Goal: Obtain resource: Download file/media

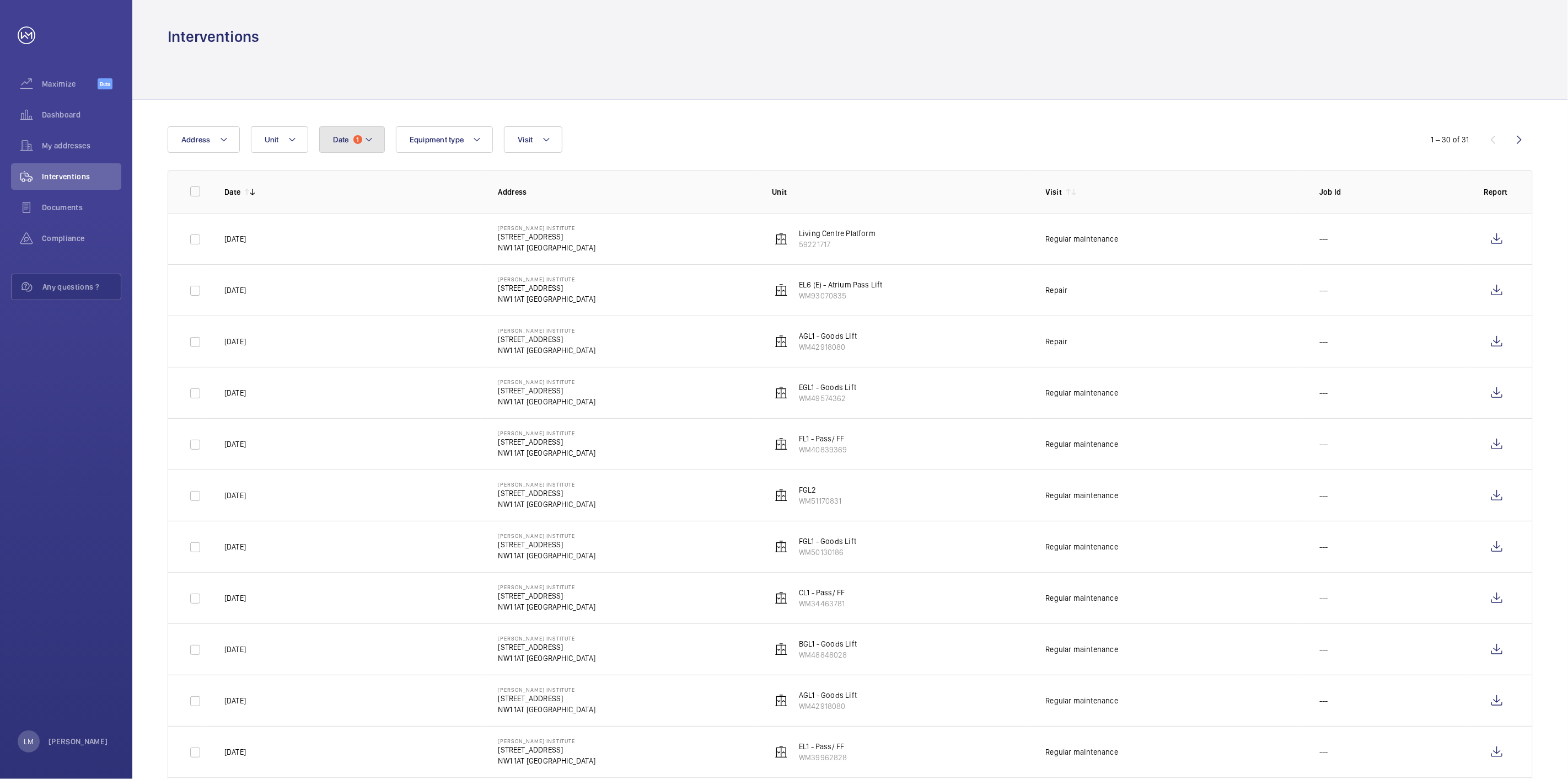
click at [335, 147] on button "Date 1" at bounding box center [352, 139] width 66 height 26
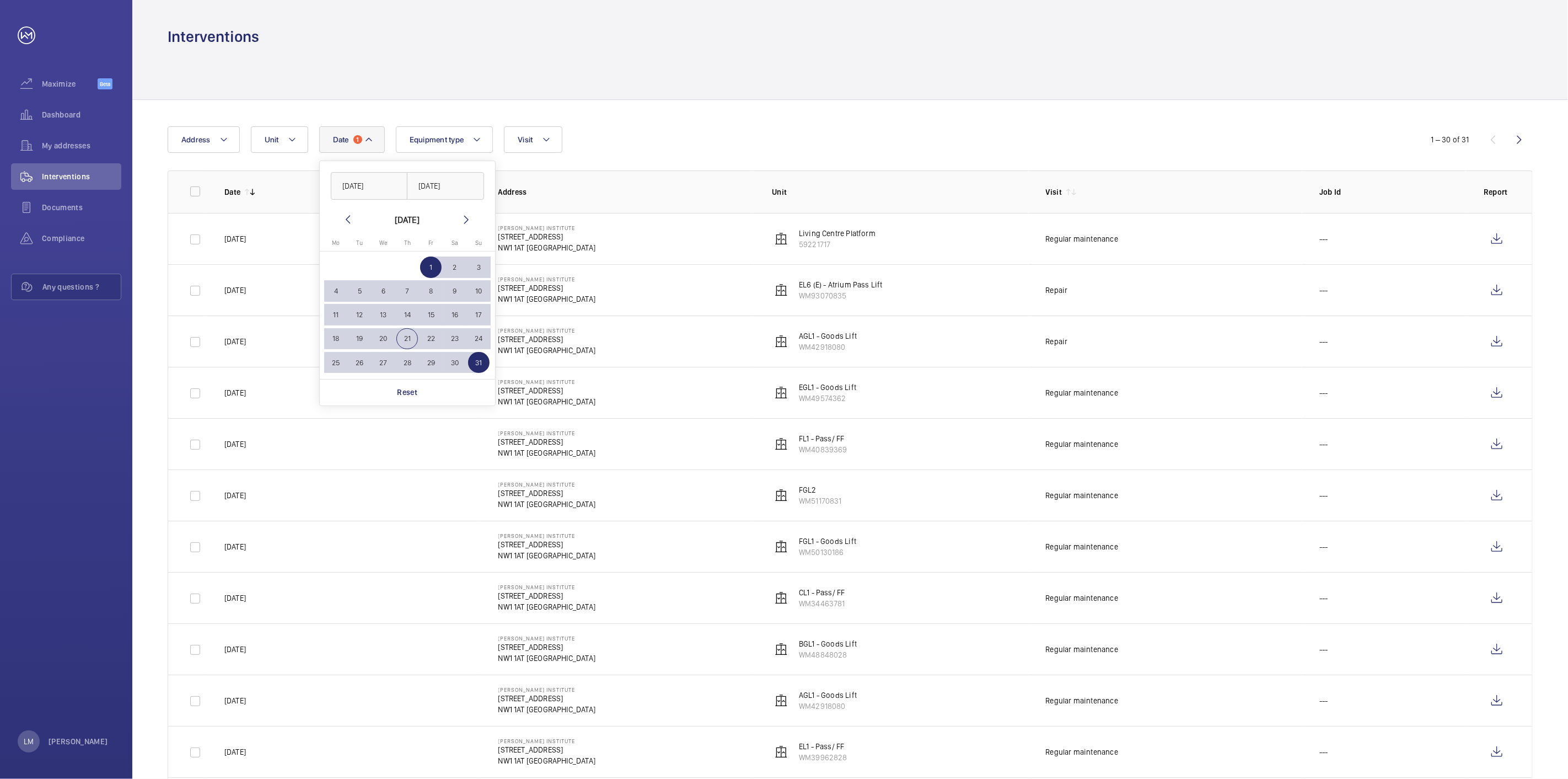
click at [402, 344] on span "21" at bounding box center [407, 339] width 21 height 21
type input "[DATE]"
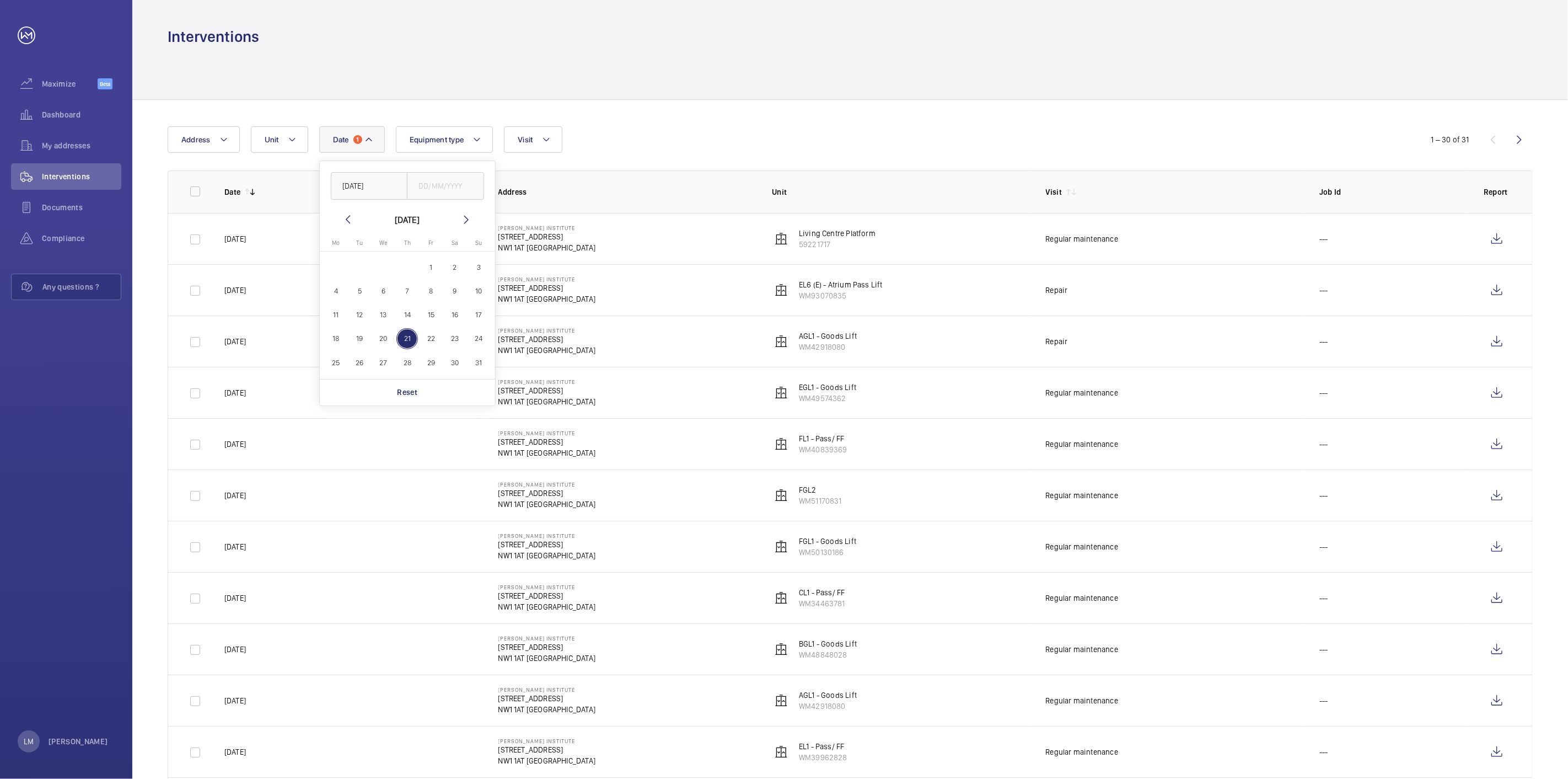
click at [344, 213] on mat-icon at bounding box center [348, 220] width 13 height 13
click at [467, 269] on button "1" at bounding box center [478, 267] width 24 height 24
type input "[DATE]"
click at [273, 133] on button "Unit" at bounding box center [279, 139] width 57 height 26
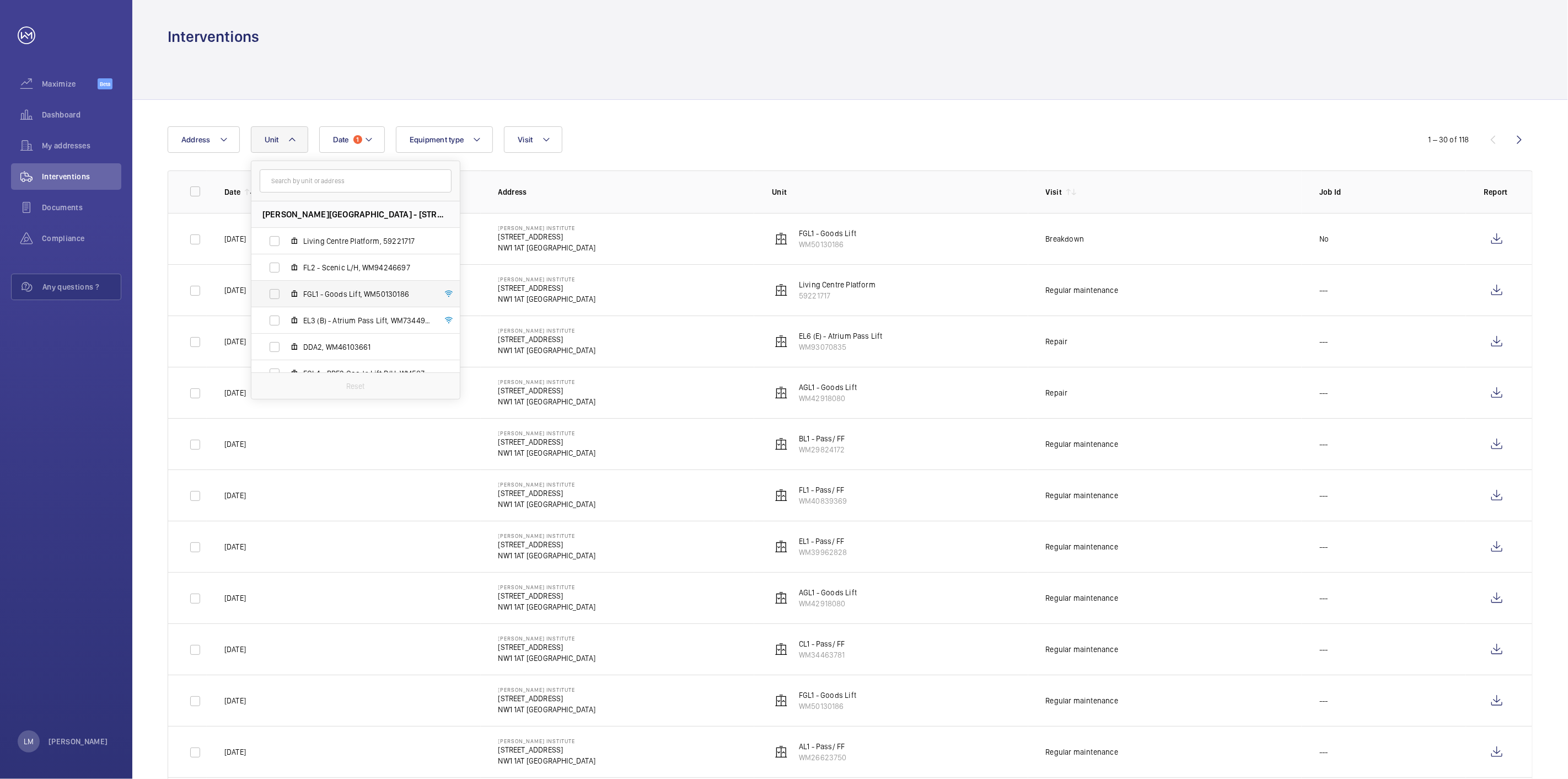
click at [333, 294] on span "FGL1 - Goods Lift, WM50130186" at bounding box center [367, 294] width 128 height 11
click at [285, 294] on input "FGL1 - Goods Lift, WM50130186" at bounding box center [275, 294] width 22 height 22
checkbox input "true"
click at [967, 118] on div "Date 1 Address Unit [GEOGRAPHIC_DATA][PERSON_NAME] - [STREET_ADDRESS][GEOGRAPHI…" at bounding box center [850, 529] width 1436 height 858
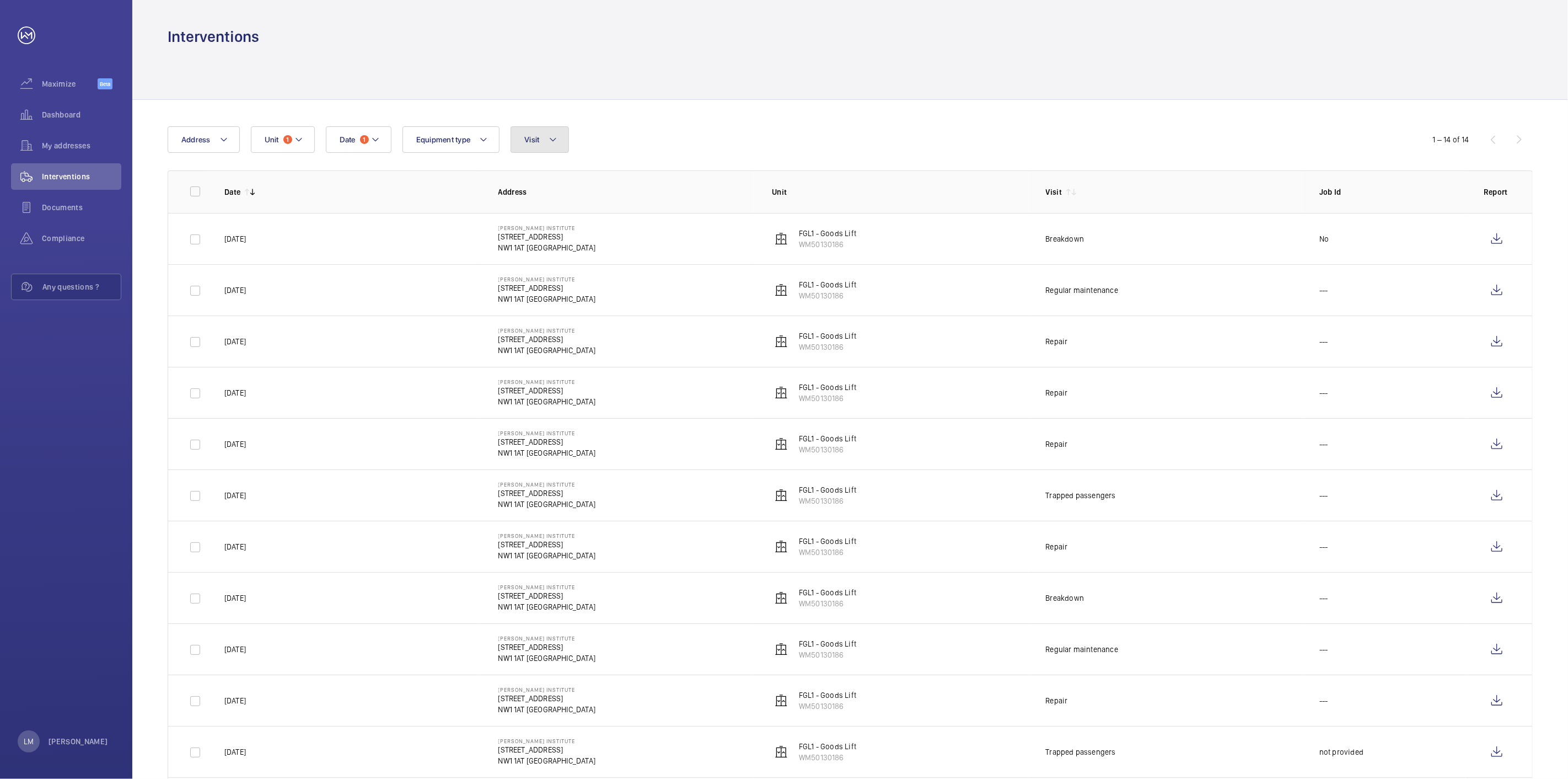
click at [533, 141] on span "Visit" at bounding box center [531, 139] width 15 height 9
click at [565, 326] on span "Repair" at bounding box center [616, 330] width 152 height 11
click at [538, 326] on input "Repair" at bounding box center [527, 330] width 22 height 22
checkbox input "true"
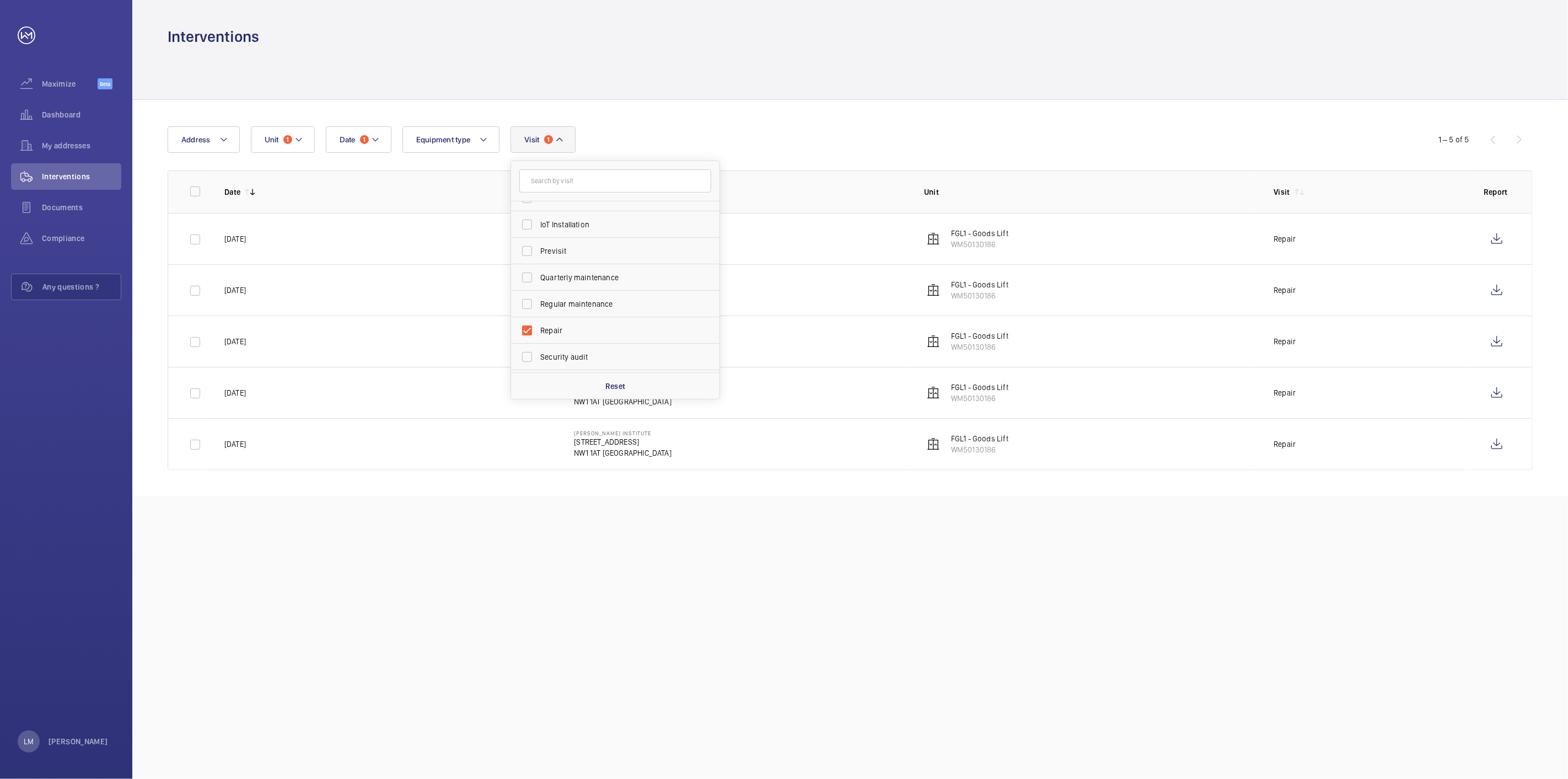
click at [835, 130] on div "Date 1 Address Unit 1 Equipment type Visit 1 Annual maintenance Breakdown Clien…" at bounding box center [783, 139] width 1233 height 26
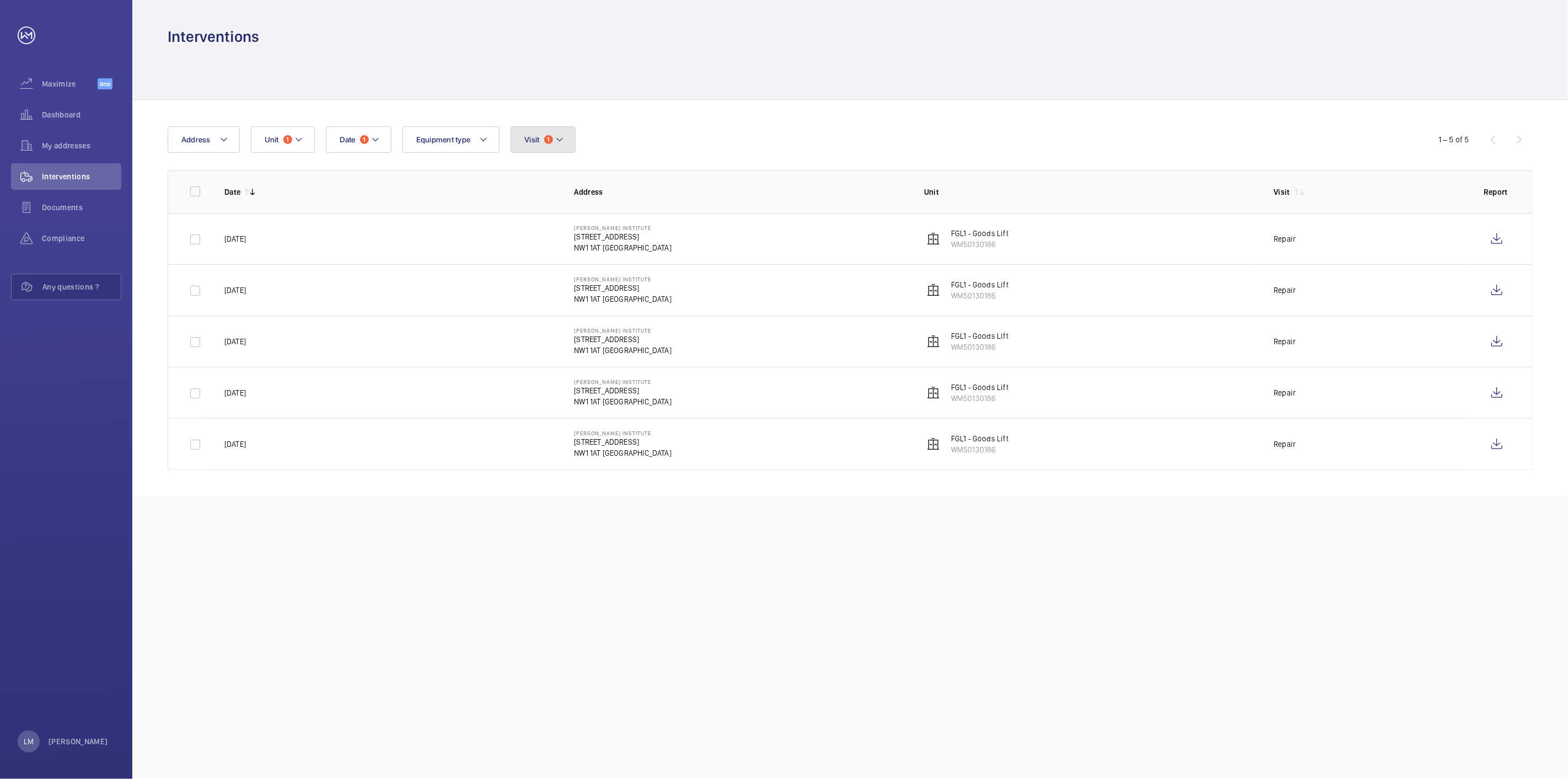
click at [536, 140] on span "Visit" at bounding box center [531, 139] width 15 height 9
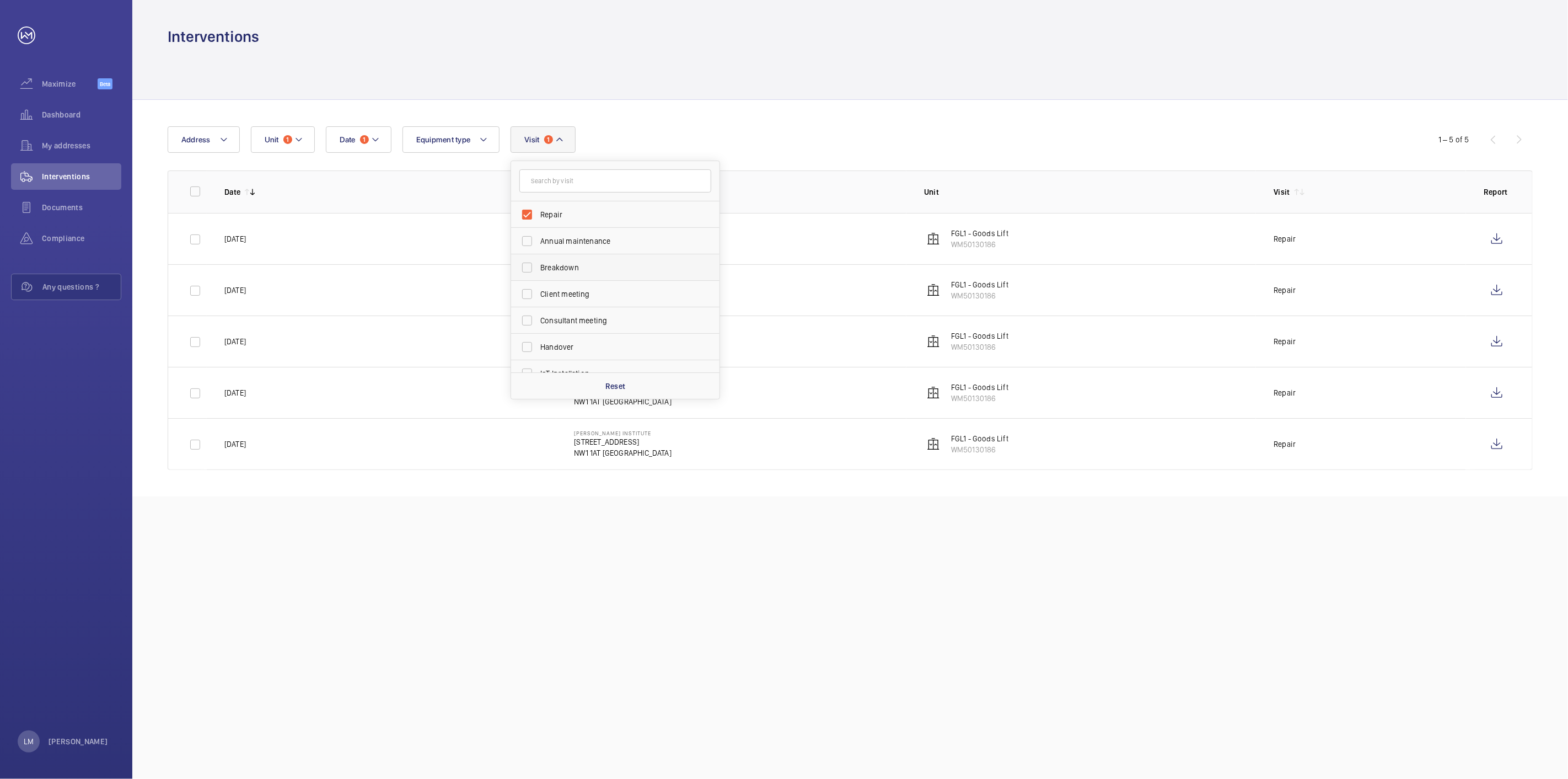
click at [572, 261] on label "Breakdown" at bounding box center [607, 267] width 192 height 26
click at [538, 261] on input "Breakdown" at bounding box center [527, 267] width 22 height 22
checkbox input "true"
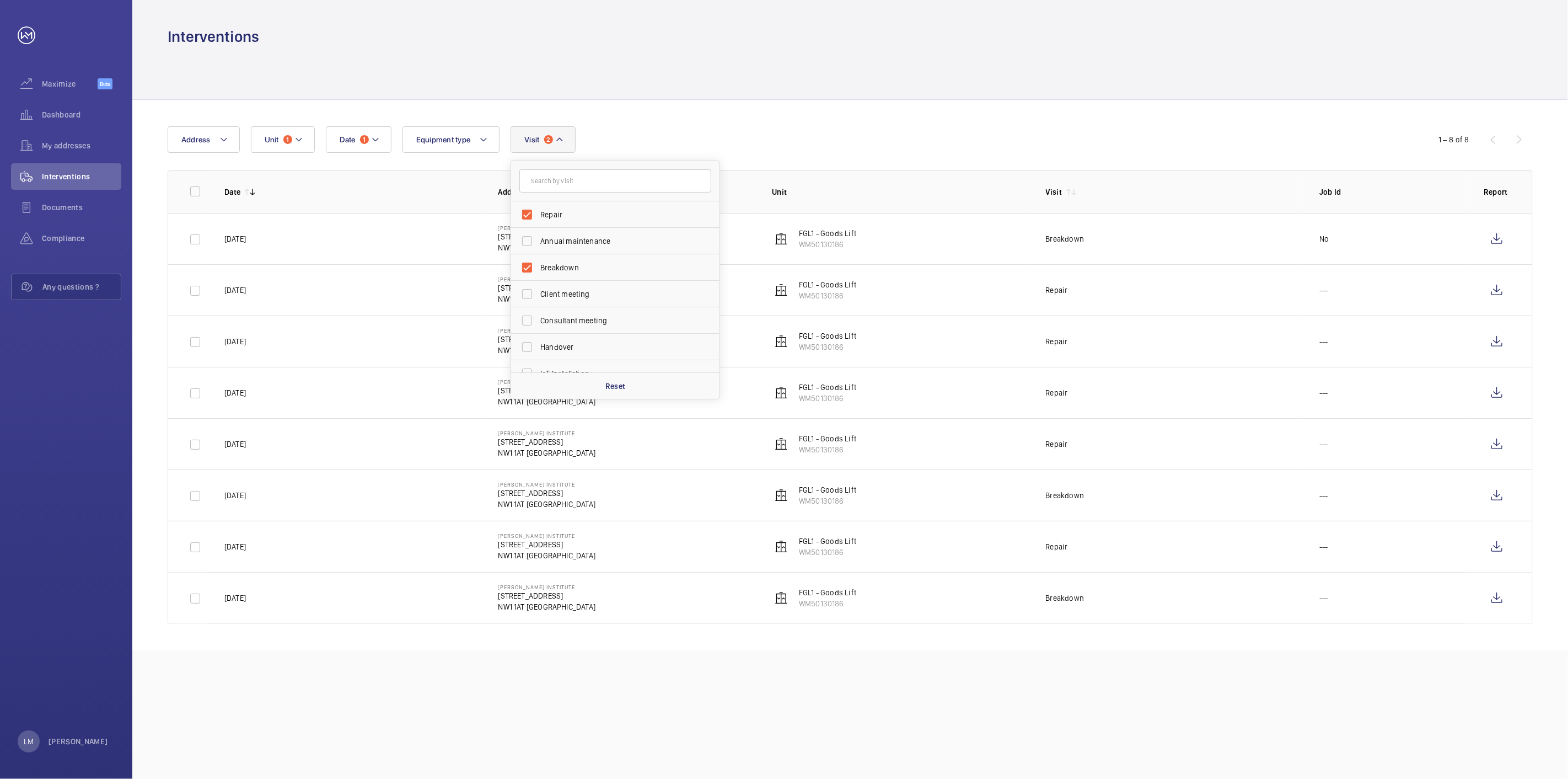
click at [951, 32] on div "Interventions" at bounding box center [850, 37] width 1365 height 21
click at [1506, 605] on wm-front-icon-button at bounding box center [1496, 597] width 26 height 26
click at [1487, 546] on wm-front-icon-button at bounding box center [1496, 546] width 26 height 26
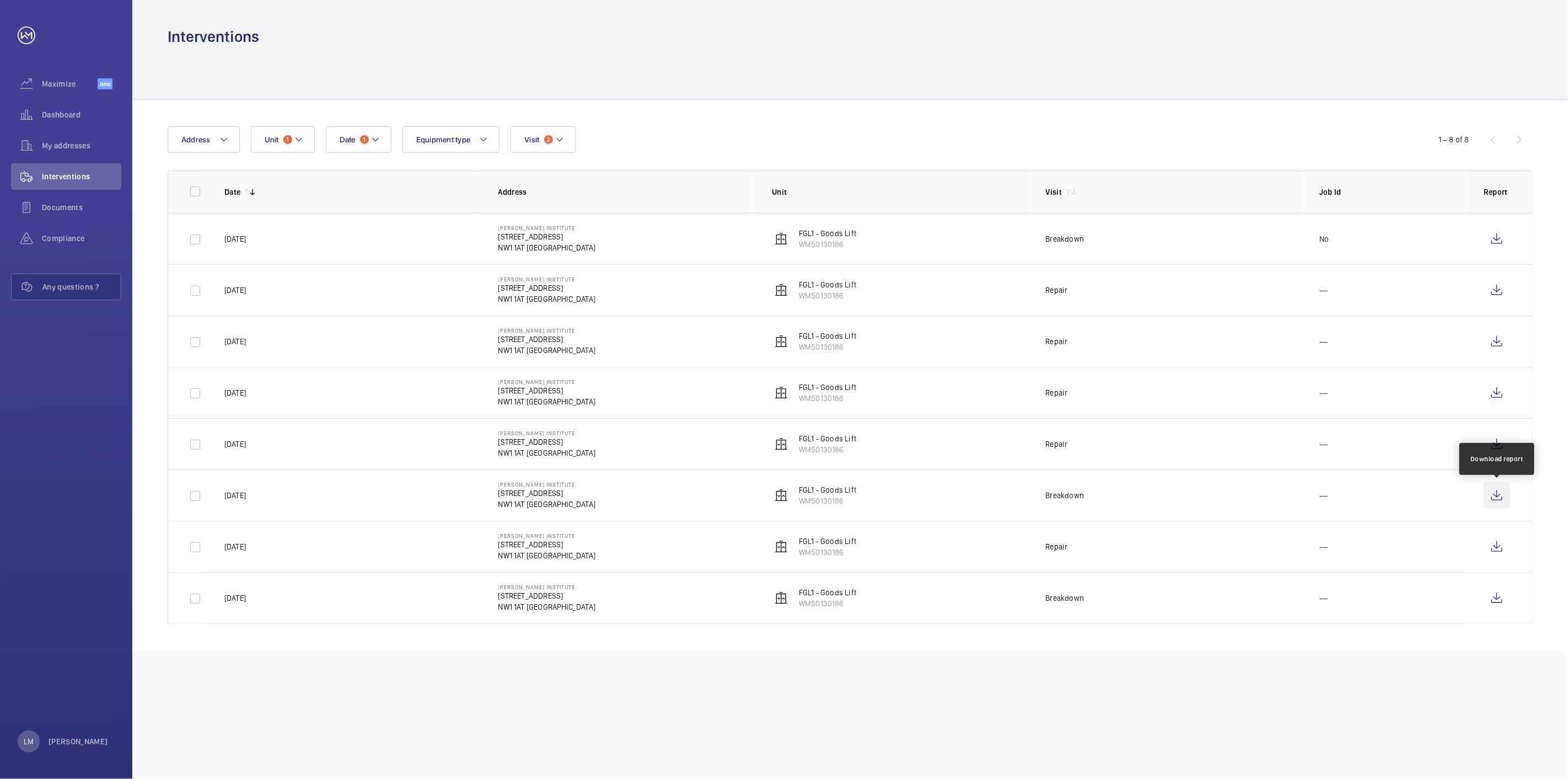
click at [1503, 504] on wm-front-icon-button at bounding box center [1496, 495] width 26 height 26
click at [1501, 448] on wm-front-icon-button at bounding box center [1496, 443] width 26 height 26
click at [1497, 395] on wm-front-icon-button at bounding box center [1496, 392] width 26 height 26
click at [1502, 340] on wm-front-icon-button at bounding box center [1496, 341] width 26 height 26
click at [1508, 291] on wm-front-icon-button at bounding box center [1496, 290] width 26 height 26
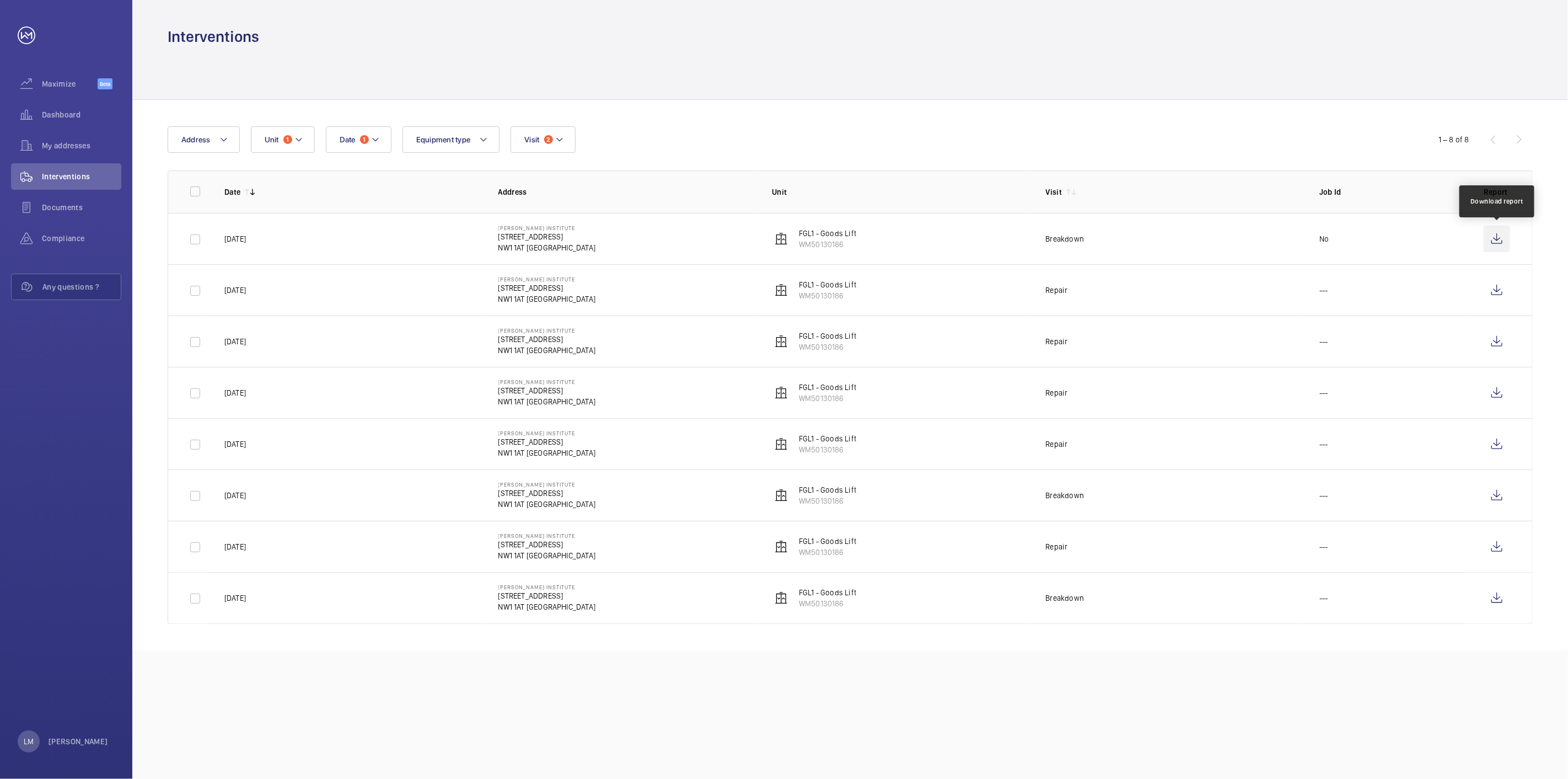
click at [1495, 235] on wm-front-icon-button at bounding box center [1496, 238] width 26 height 26
click at [1335, 152] on div "Date 1 Address Unit 1 Equipment type Visit 2" at bounding box center [783, 139] width 1233 height 26
click at [197, 185] on input "checkbox" at bounding box center [195, 191] width 22 height 22
checkbox input "true"
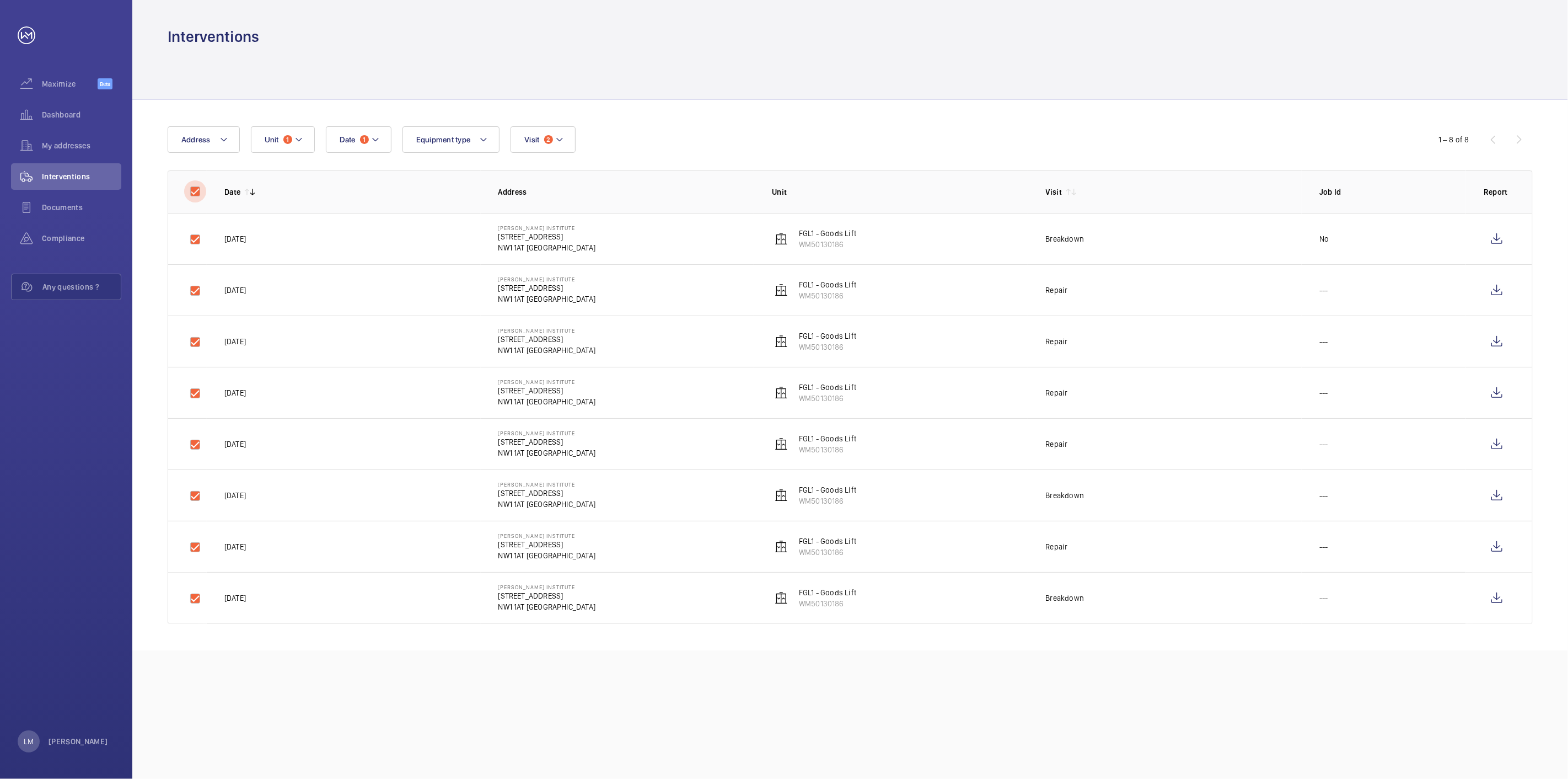
checkbox input "true"
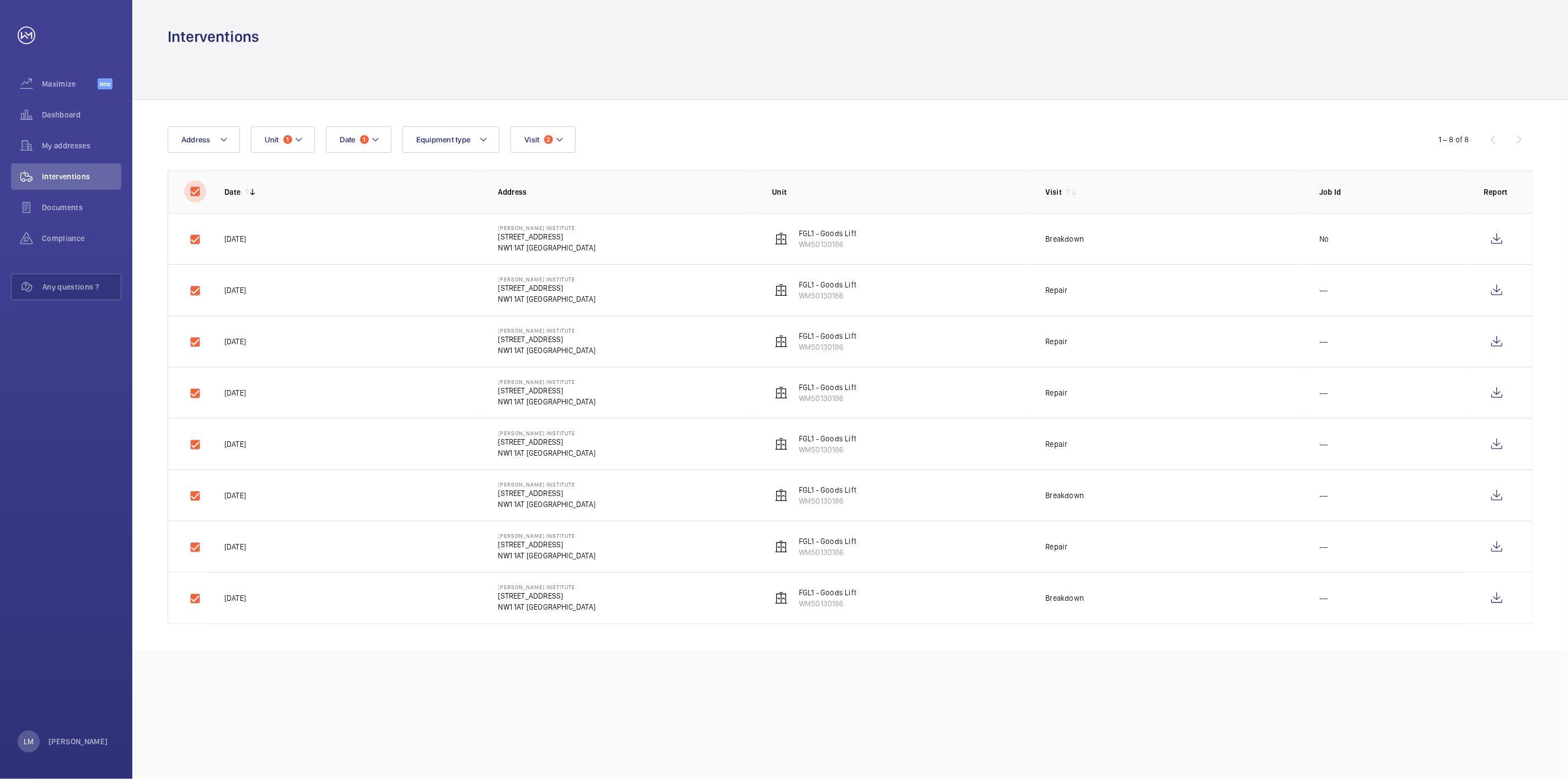
checkbox input "true"
click at [1486, 137] on button "Download 8 reports" at bounding box center [1487, 139] width 93 height 26
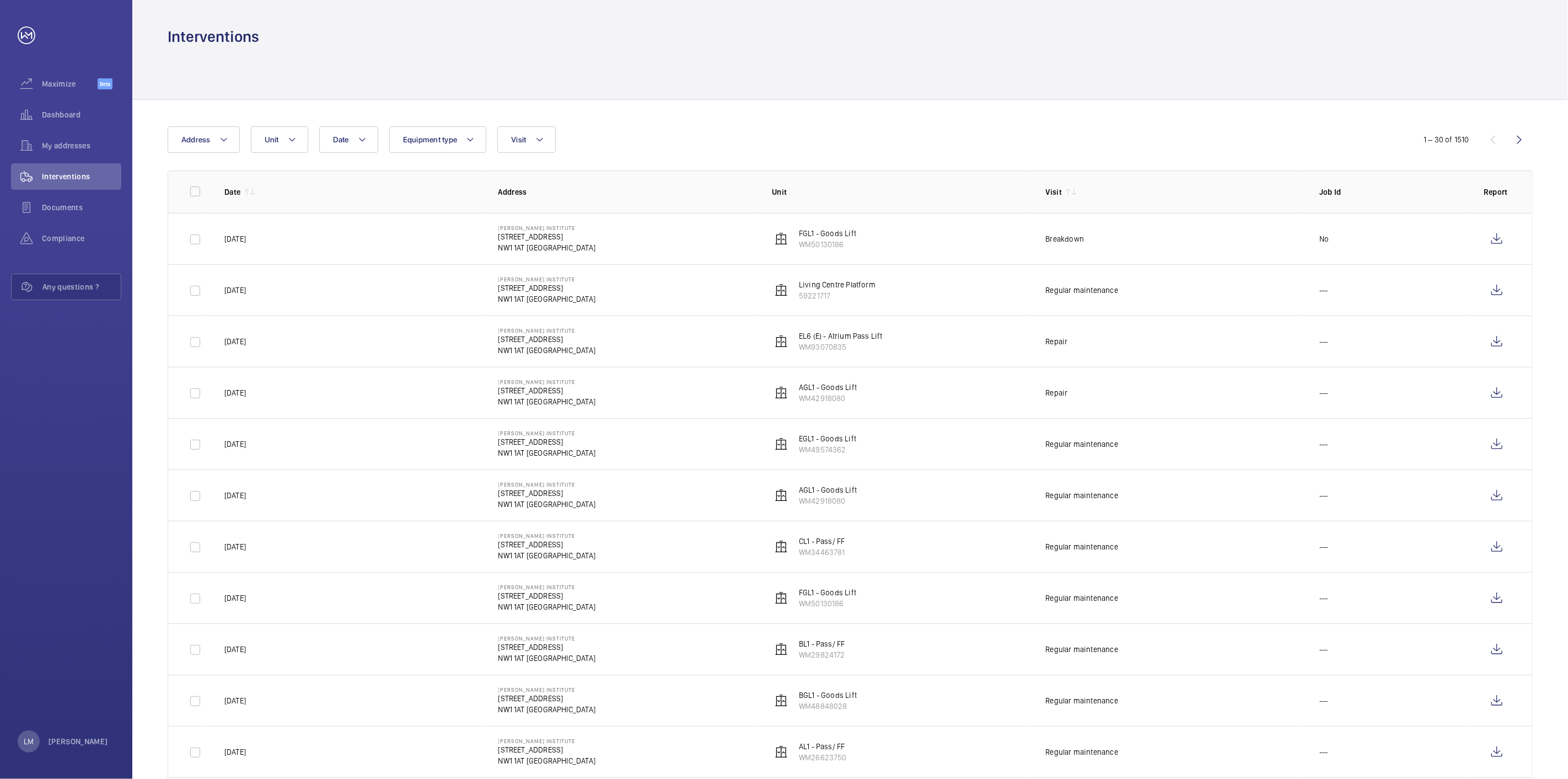
click at [637, 23] on div "Interventions" at bounding box center [850, 23] width 1436 height 47
click at [290, 147] on button "Unit" at bounding box center [279, 139] width 57 height 26
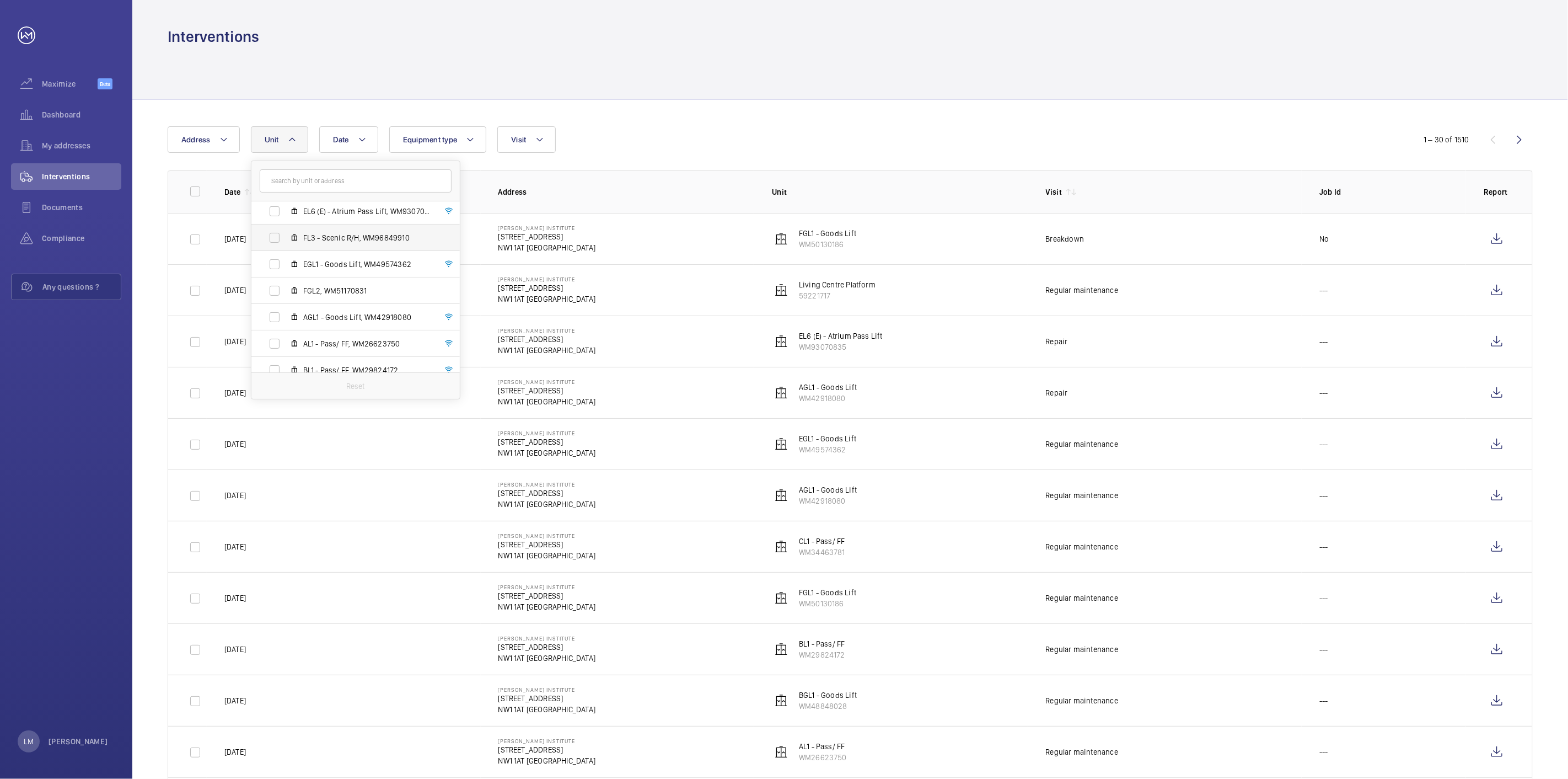
scroll to position [384, 0]
click at [276, 310] on label "AGL1 - Goods Lift, WM42918080" at bounding box center [346, 306] width 191 height 26
click at [276, 310] on input "AGL1 - Goods Lift, WM42918080" at bounding box center [275, 306] width 22 height 22
checkbox input "true"
click at [430, 142] on span "Equipment type" at bounding box center [437, 139] width 55 height 9
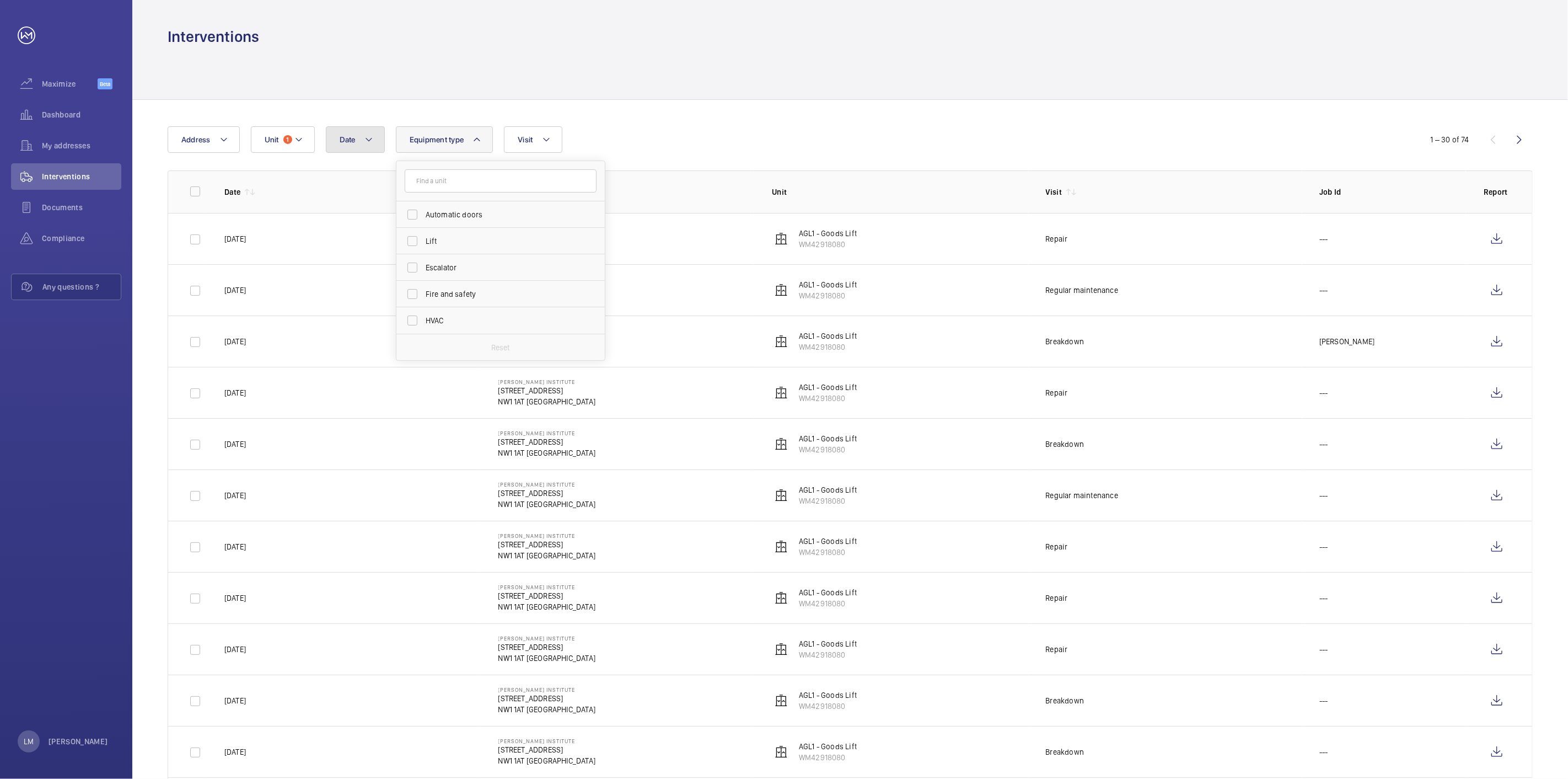
click at [371, 140] on mat-icon at bounding box center [369, 139] width 9 height 13
click at [413, 330] on span "21" at bounding box center [413, 339] width 21 height 21
click at [359, 222] on mat-icon at bounding box center [355, 220] width 13 height 13
click at [362, 262] on span "1" at bounding box center [366, 267] width 21 height 21
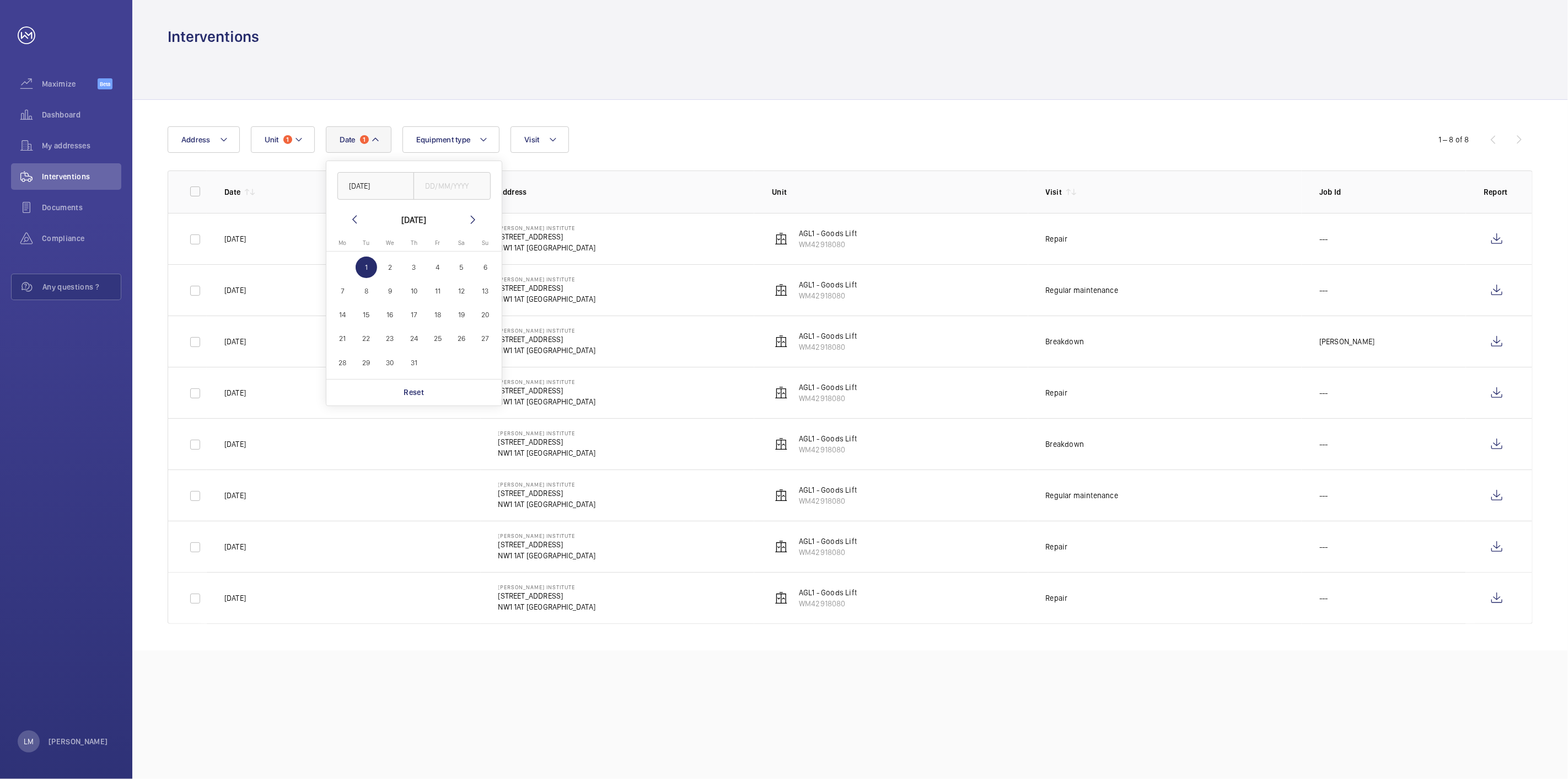
click at [353, 217] on mat-icon at bounding box center [355, 220] width 13 height 13
click at [486, 262] on span "1" at bounding box center [485, 267] width 21 height 21
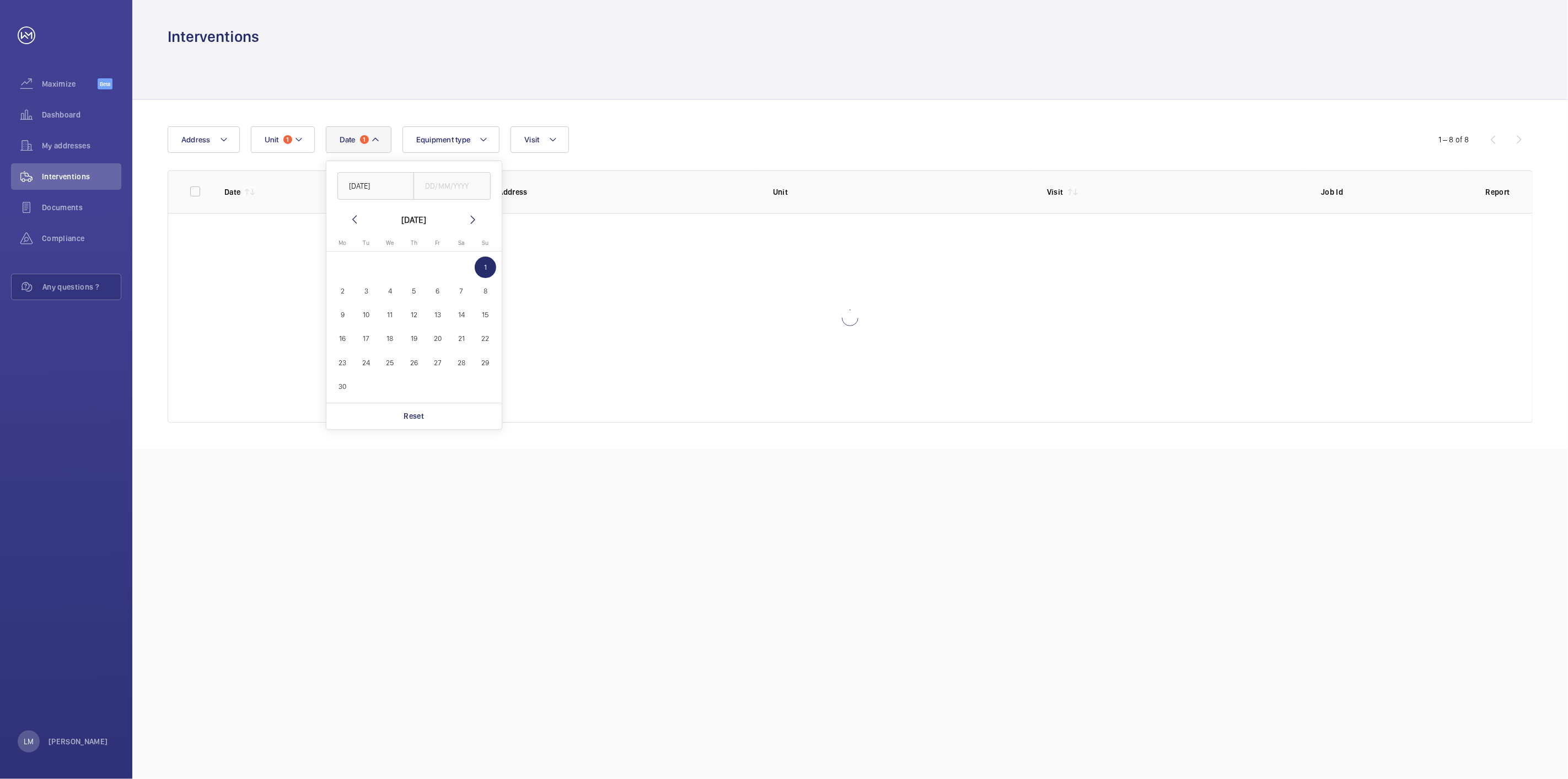
type input "[DATE]"
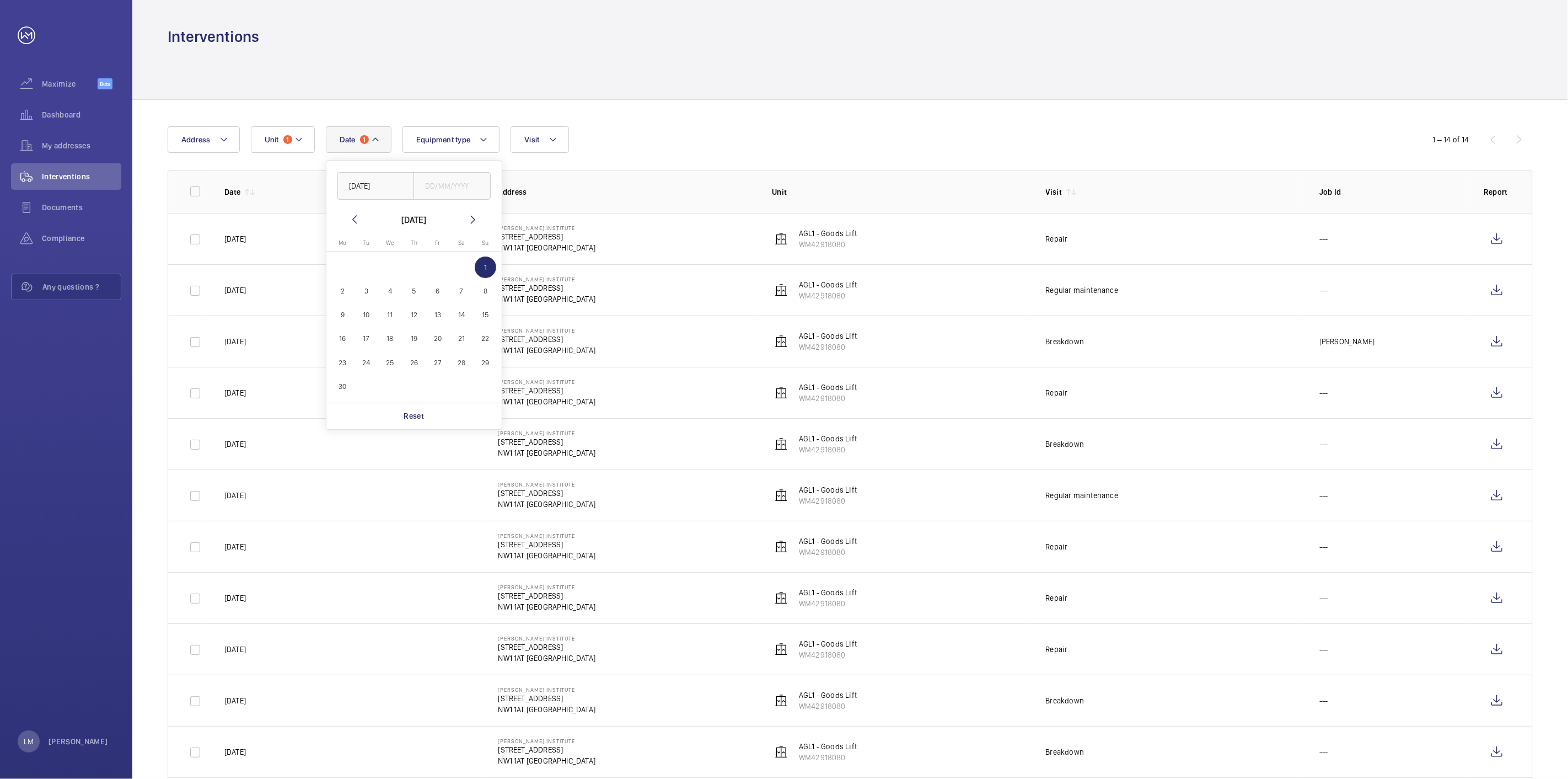
click at [768, 108] on div "Date 1 [DATE] [DATE] [DATE] Mo [DATE] Tu [DATE] We [DATE] Th [DATE] Fr [DATE] S…" at bounding box center [850, 529] width 1436 height 858
click at [532, 146] on button "Visit" at bounding box center [539, 139] width 58 height 26
click at [557, 238] on span "Breakdown" at bounding box center [616, 241] width 152 height 11
click at [538, 238] on input "Breakdown" at bounding box center [527, 241] width 22 height 22
checkbox input "true"
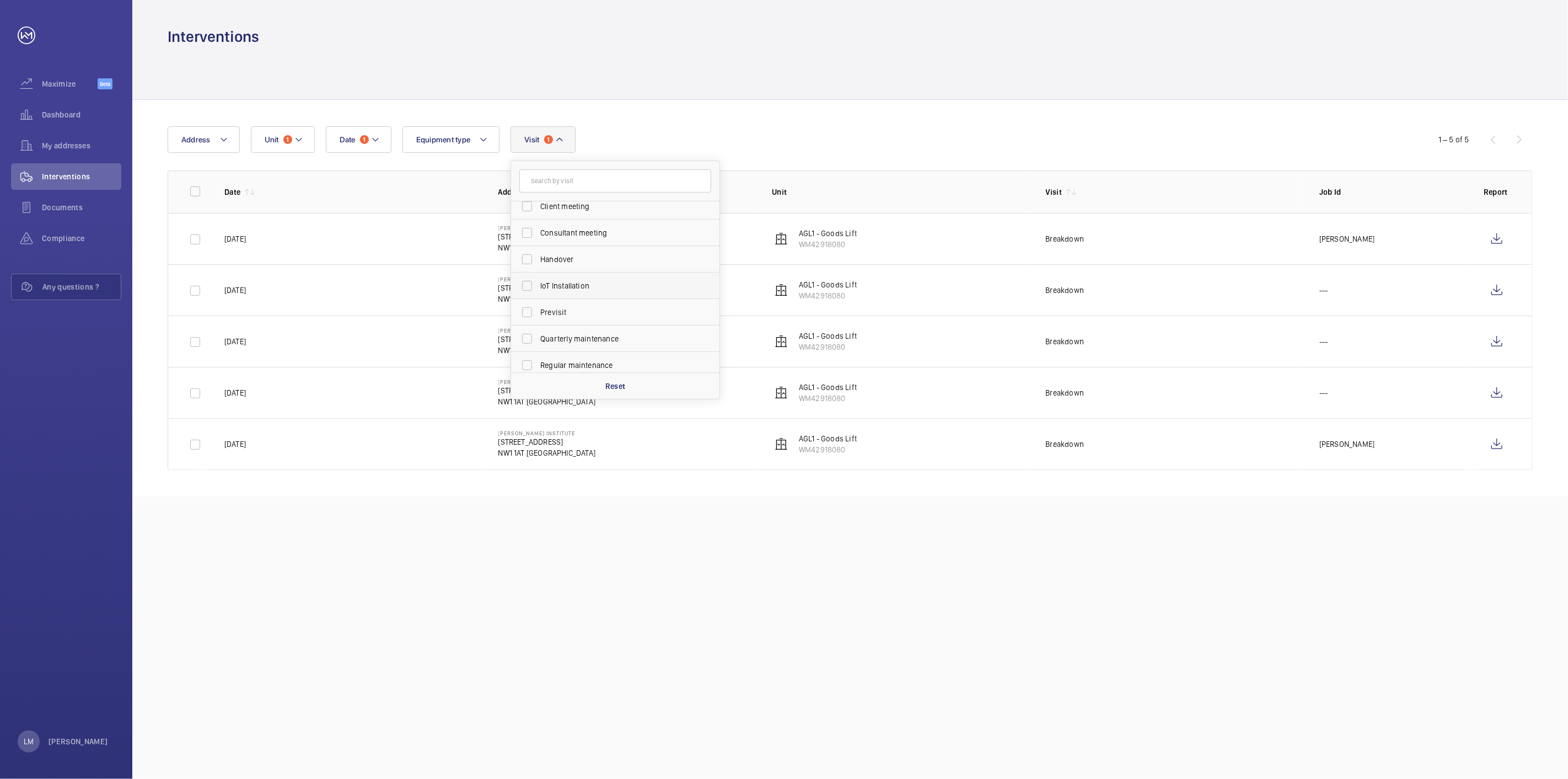
scroll to position [122, 0]
click at [566, 326] on span "Repair" at bounding box center [616, 330] width 152 height 11
click at [538, 326] on input "Repair" at bounding box center [527, 330] width 22 height 22
checkbox input "true"
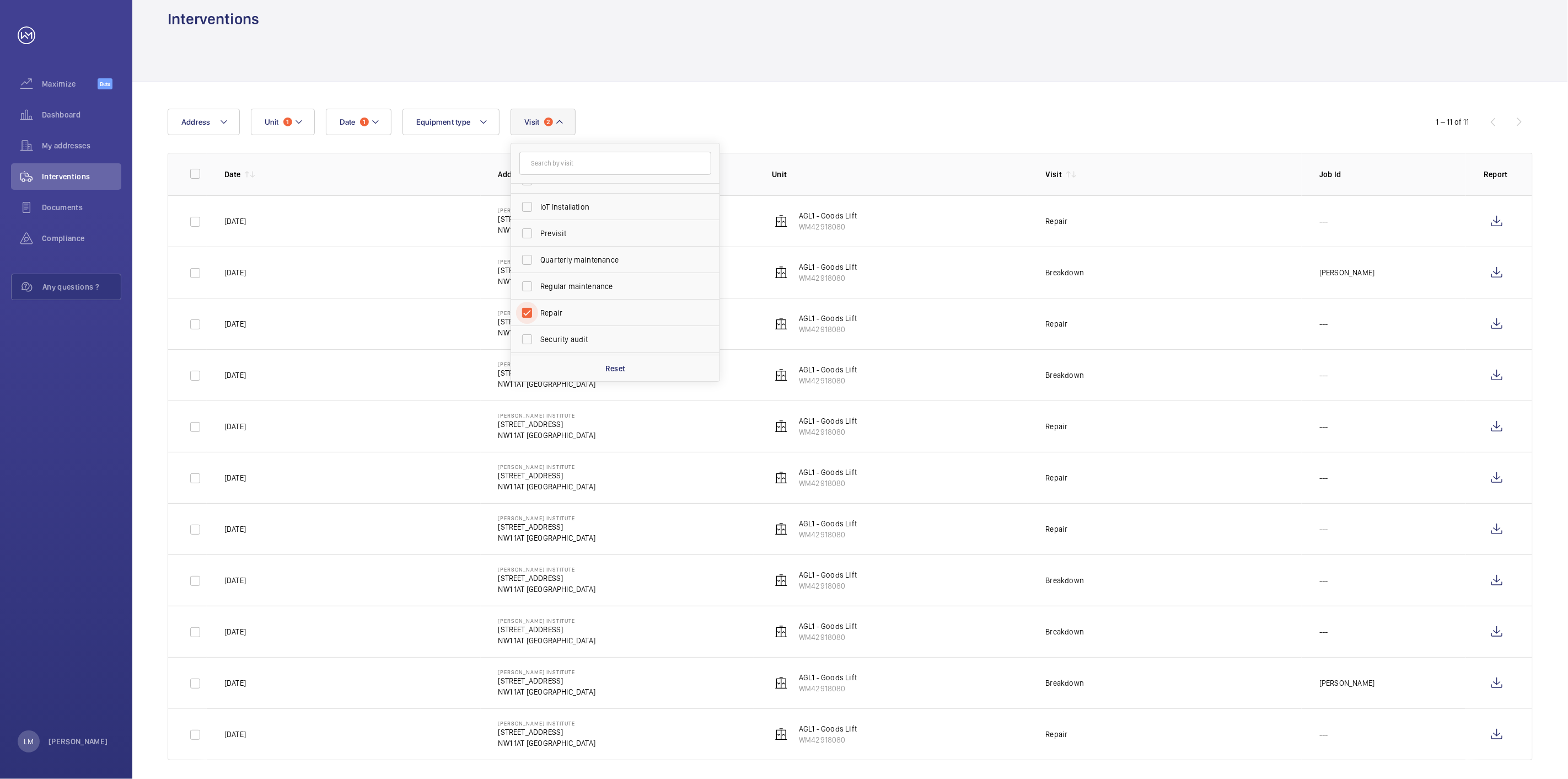
scroll to position [27, 0]
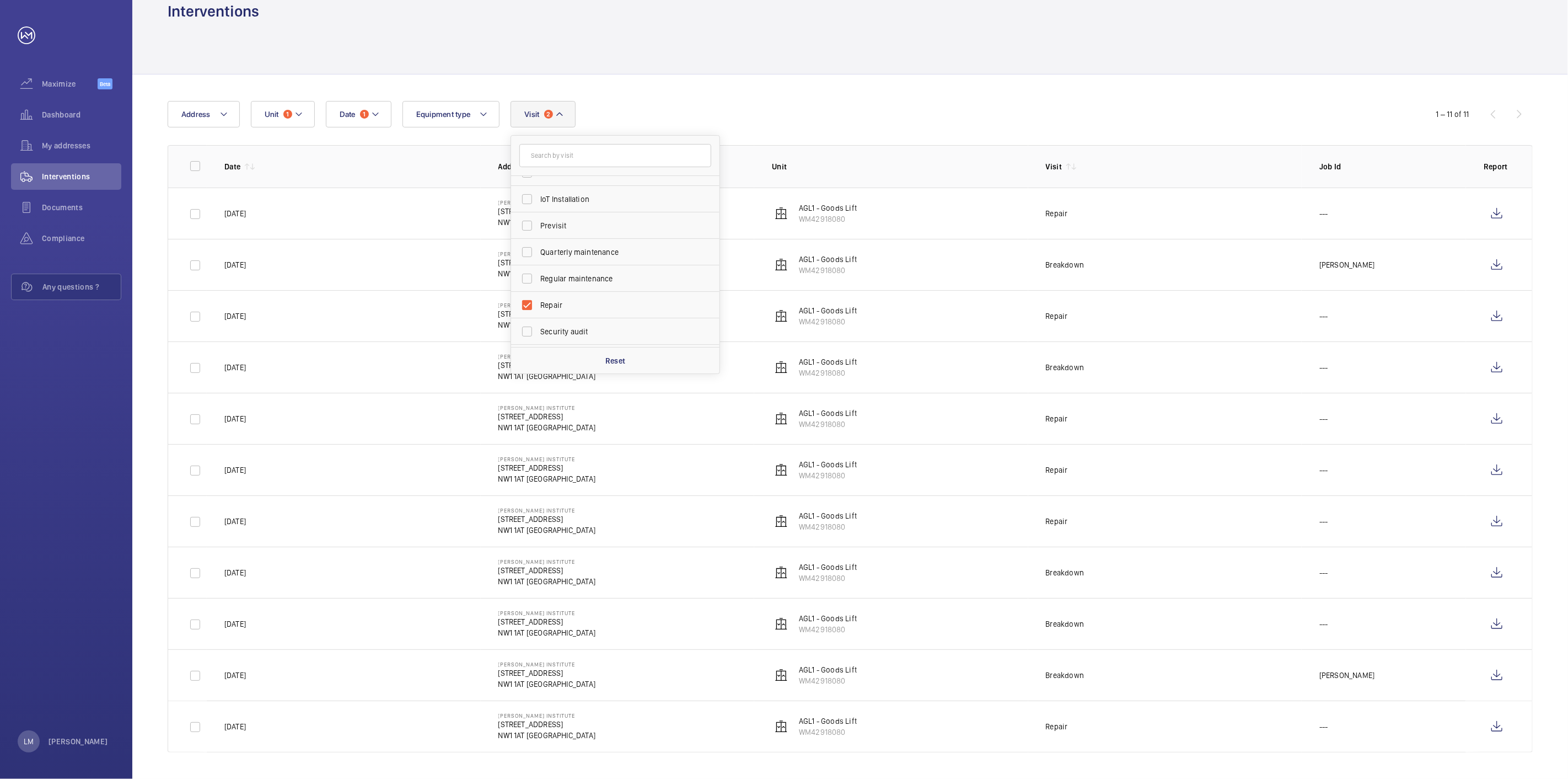
click at [1132, 37] on div at bounding box center [850, 48] width 1365 height 52
click at [1491, 730] on wm-front-icon-button at bounding box center [1496, 726] width 26 height 26
click at [1495, 674] on wm-front-icon-button at bounding box center [1496, 675] width 26 height 26
click at [1492, 624] on wm-front-icon-button at bounding box center [1496, 624] width 26 height 26
click at [1500, 577] on wm-front-icon-button at bounding box center [1496, 572] width 26 height 26
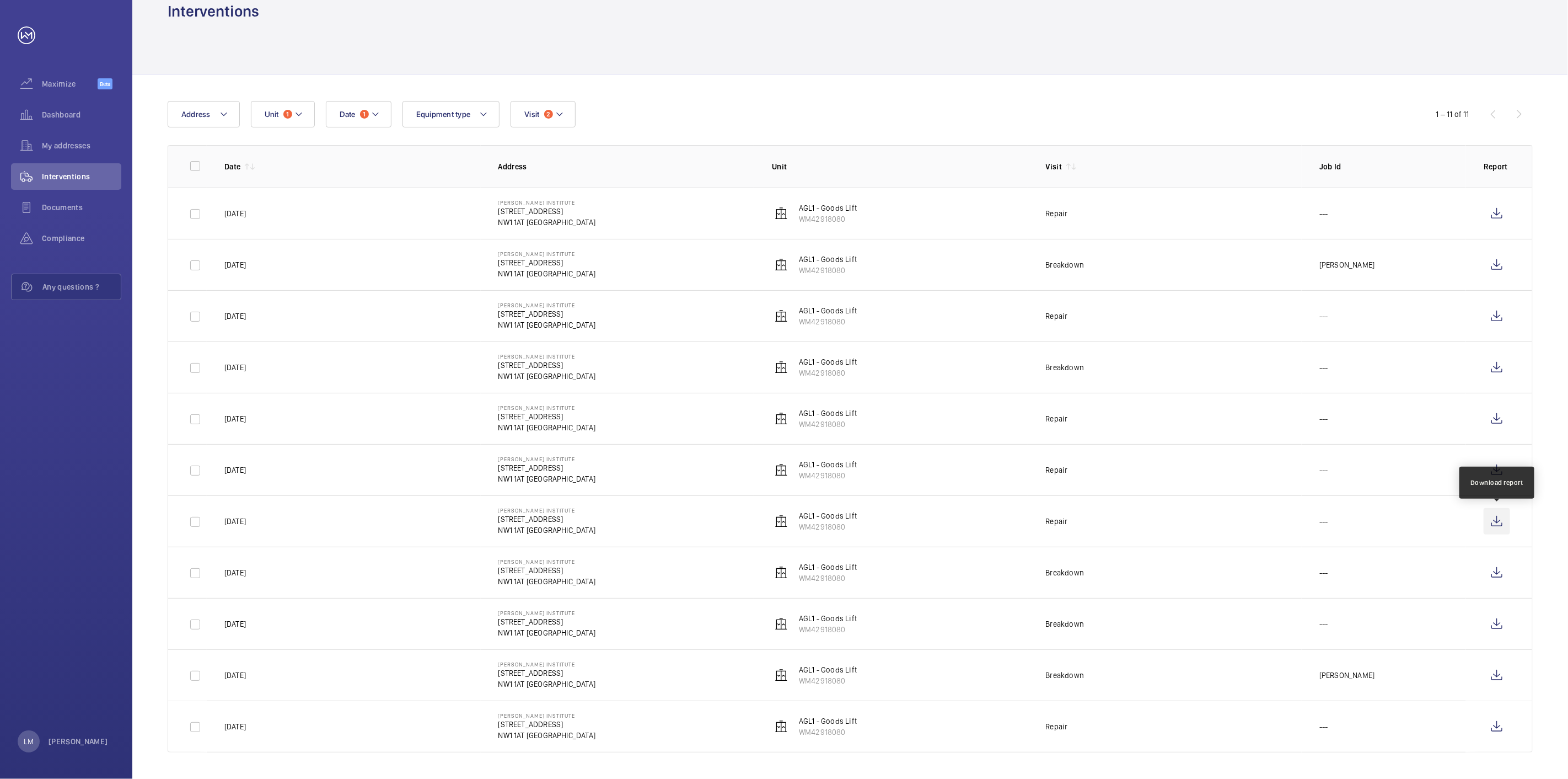
click at [1499, 521] on wm-front-icon-button at bounding box center [1496, 521] width 26 height 26
click at [1496, 476] on wm-front-icon-button at bounding box center [1496, 470] width 26 height 26
click at [1502, 417] on wm-front-icon-button at bounding box center [1496, 418] width 26 height 26
click at [1501, 378] on wm-front-icon-button at bounding box center [1496, 367] width 26 height 26
click at [1489, 313] on wm-front-icon-button at bounding box center [1496, 315] width 26 height 26
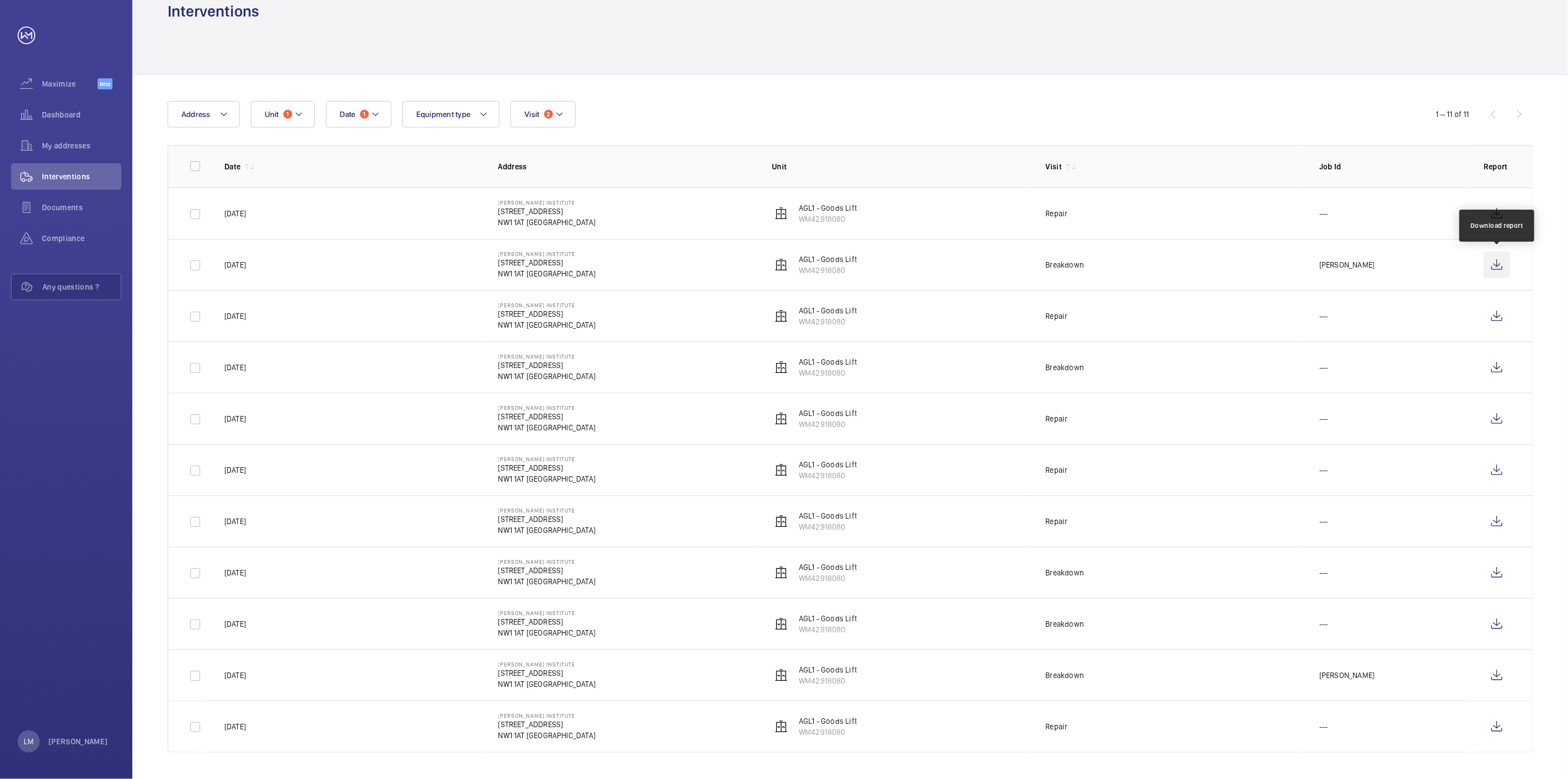
click at [1507, 265] on wm-front-icon-button at bounding box center [1496, 264] width 26 height 26
click at [1500, 222] on wm-front-icon-button at bounding box center [1496, 213] width 26 height 26
click at [197, 727] on input "checkbox" at bounding box center [195, 727] width 22 height 22
checkbox input "true"
click at [195, 574] on input "checkbox" at bounding box center [195, 573] width 22 height 22
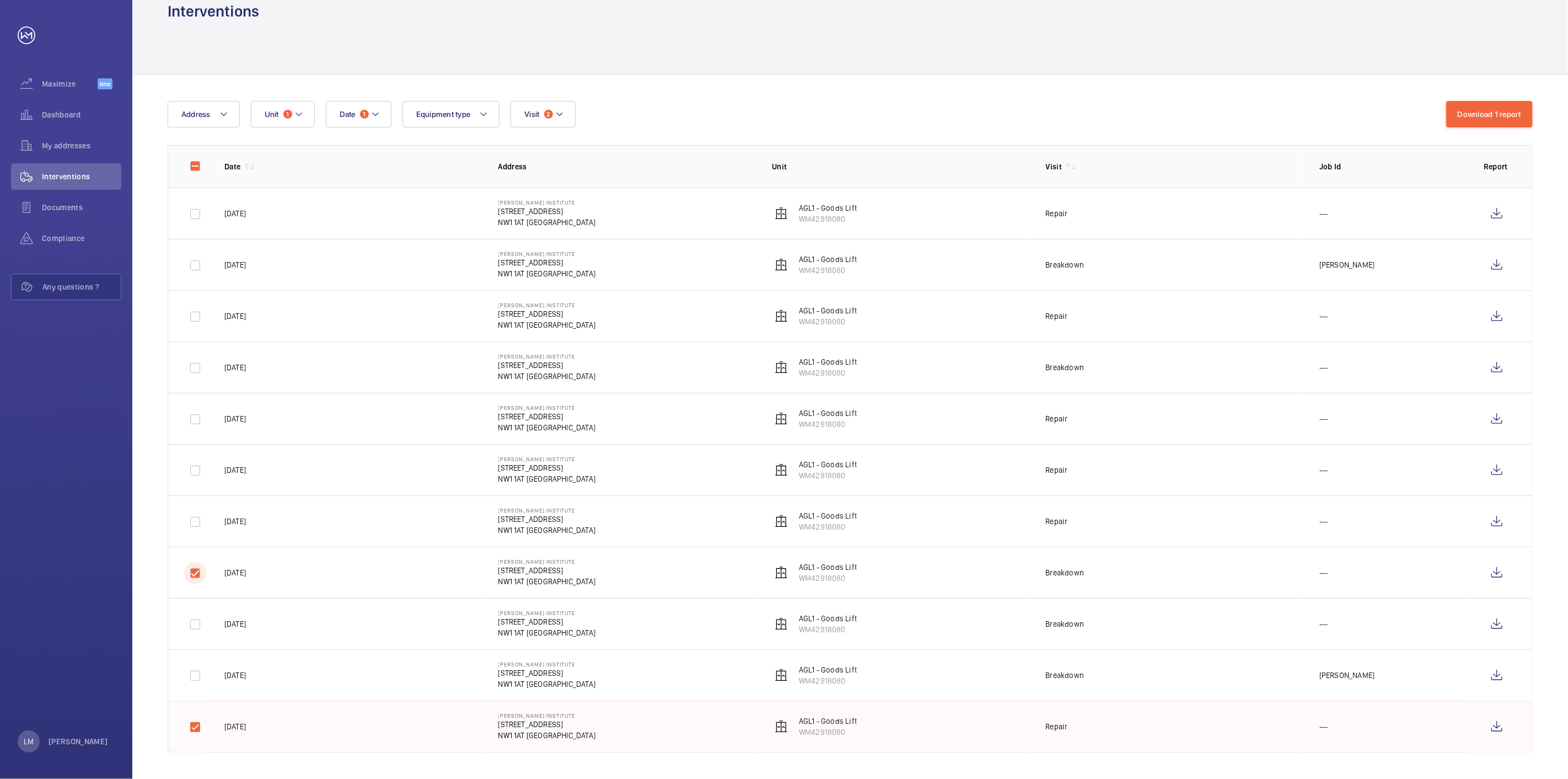
checkbox input "true"
click at [190, 529] on input "checkbox" at bounding box center [195, 522] width 22 height 22
checkbox input "true"
click at [190, 469] on input "checkbox" at bounding box center [195, 471] width 22 height 22
checkbox input "true"
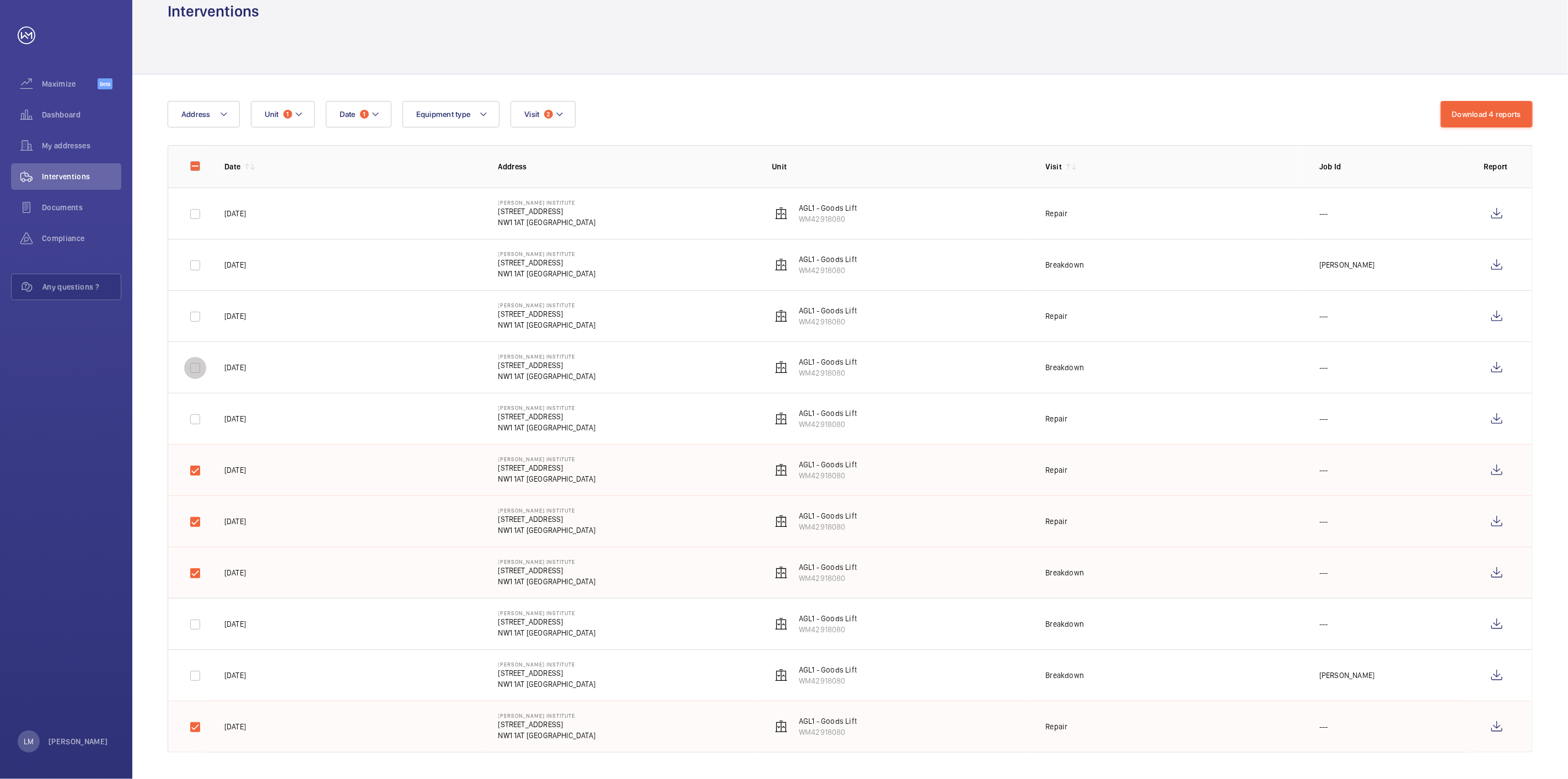
click at [187, 368] on input "checkbox" at bounding box center [195, 368] width 22 height 22
checkbox input "true"
click at [197, 319] on input "checkbox" at bounding box center [195, 317] width 22 height 22
checkbox input "true"
click at [189, 213] on input "checkbox" at bounding box center [195, 214] width 22 height 22
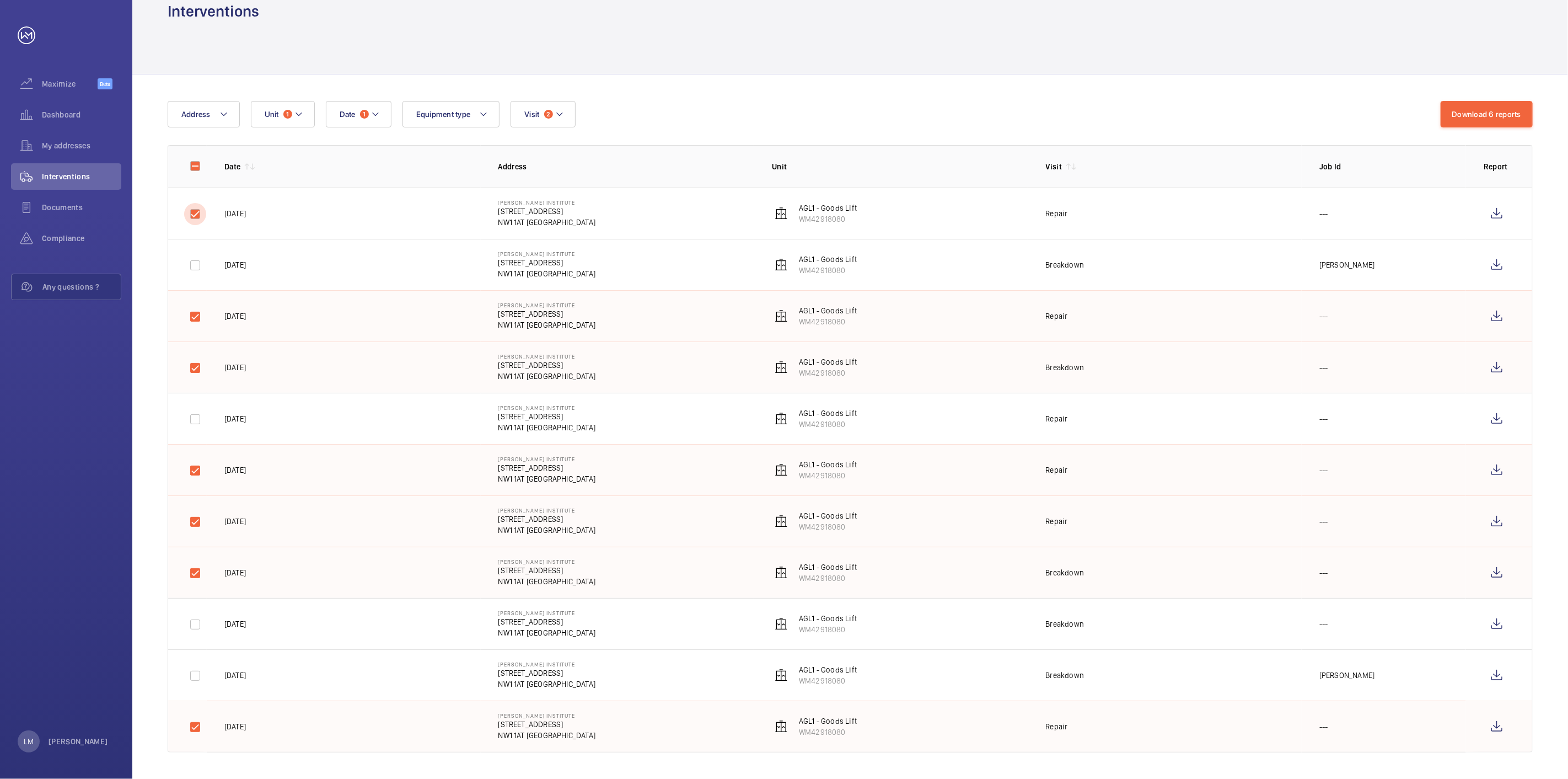
checkbox input "true"
click at [1493, 107] on button "Download 7 reports" at bounding box center [1487, 114] width 92 height 26
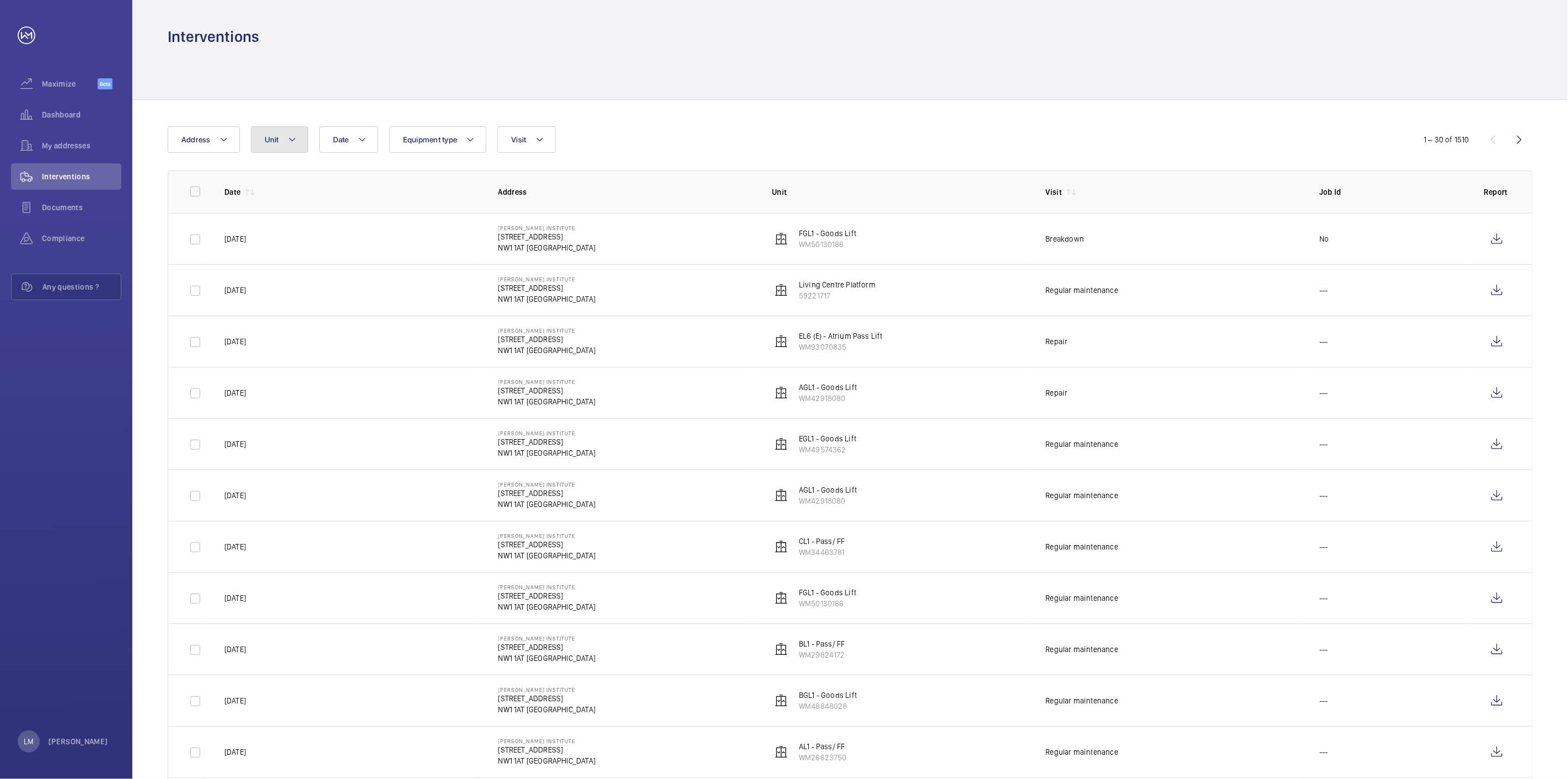
click at [291, 144] on mat-icon at bounding box center [292, 139] width 9 height 13
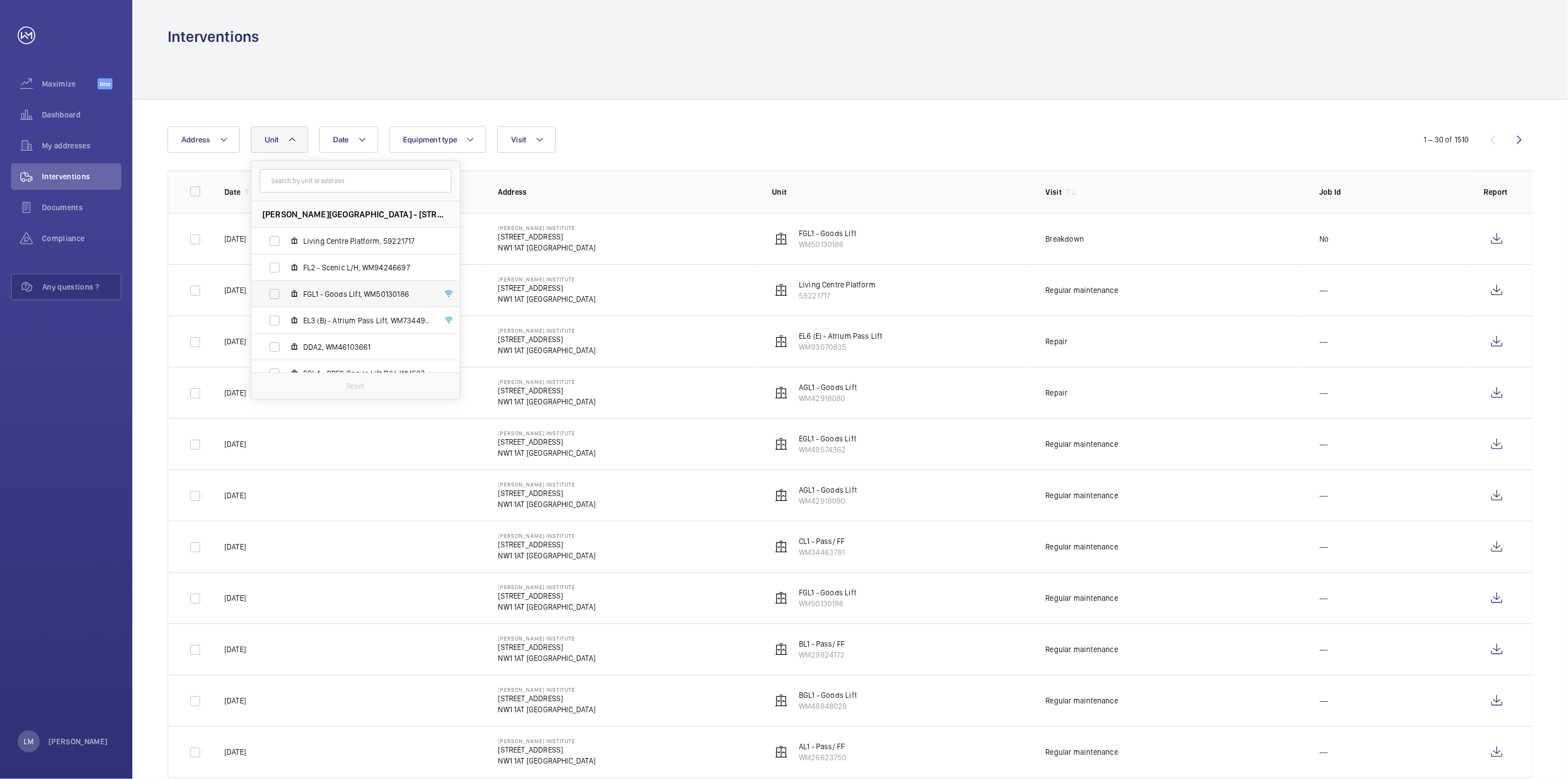
click at [361, 293] on span "FGL1 - Goods Lift, WM50130186" at bounding box center [367, 294] width 128 height 11
click at [285, 293] on input "FGL1 - Goods Lift, WM50130186" at bounding box center [275, 294] width 22 height 22
checkbox input "true"
click at [416, 150] on button "Equipment type" at bounding box center [444, 139] width 97 height 26
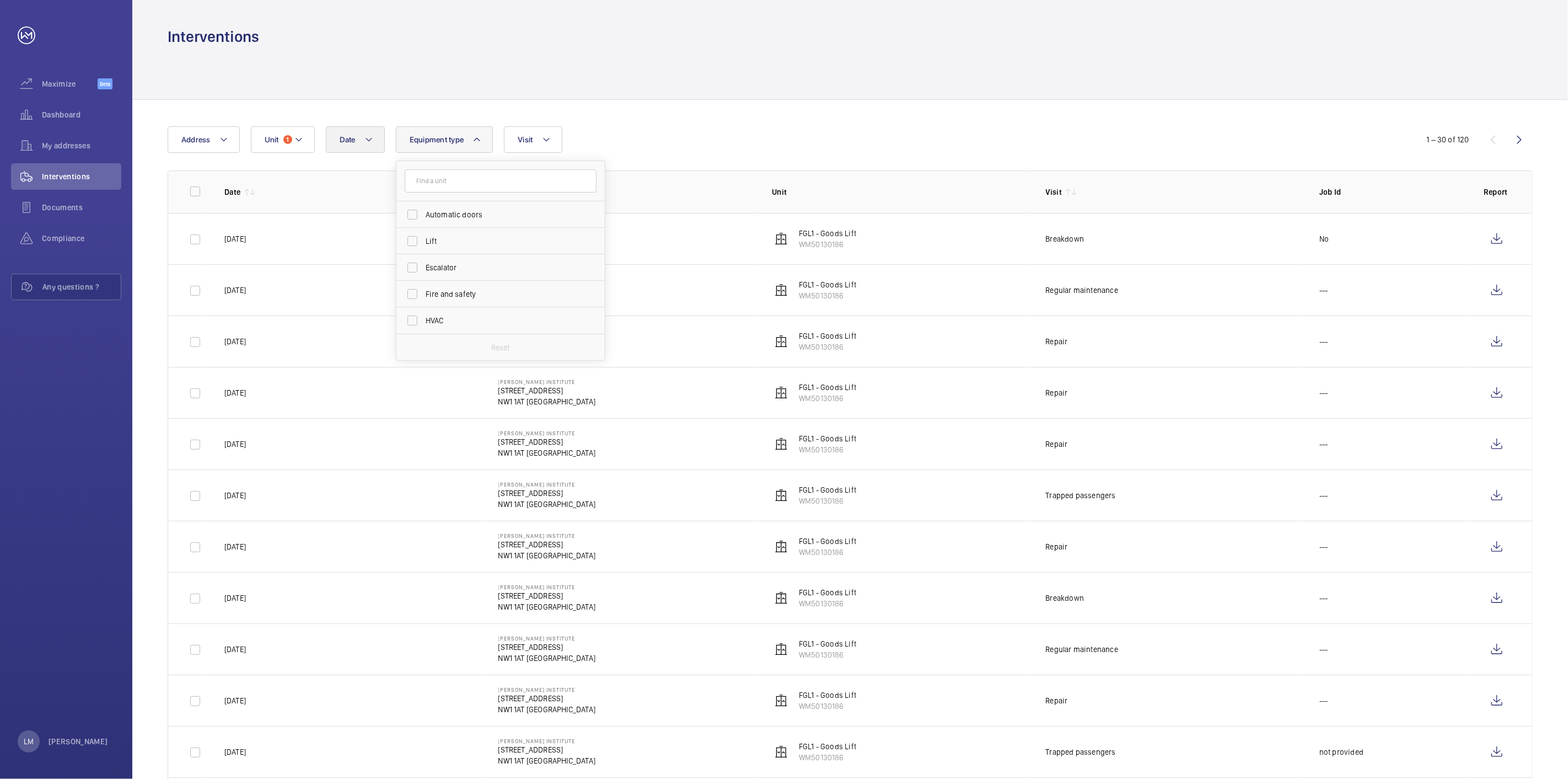
drag, startPoint x: 376, startPoint y: 155, endPoint x: 373, endPoint y: 146, distance: 9.5
click at [373, 145] on button "Date" at bounding box center [355, 139] width 59 height 26
click at [355, 223] on mat-icon at bounding box center [355, 220] width 13 height 13
click at [360, 227] on mat-calendar "[DATE] [DATE] Mo [DATE] Tu [DATE] We [DATE] Th [DATE] Fr [DATE] Sa [DATE] [DATE…" at bounding box center [414, 296] width 175 height 166
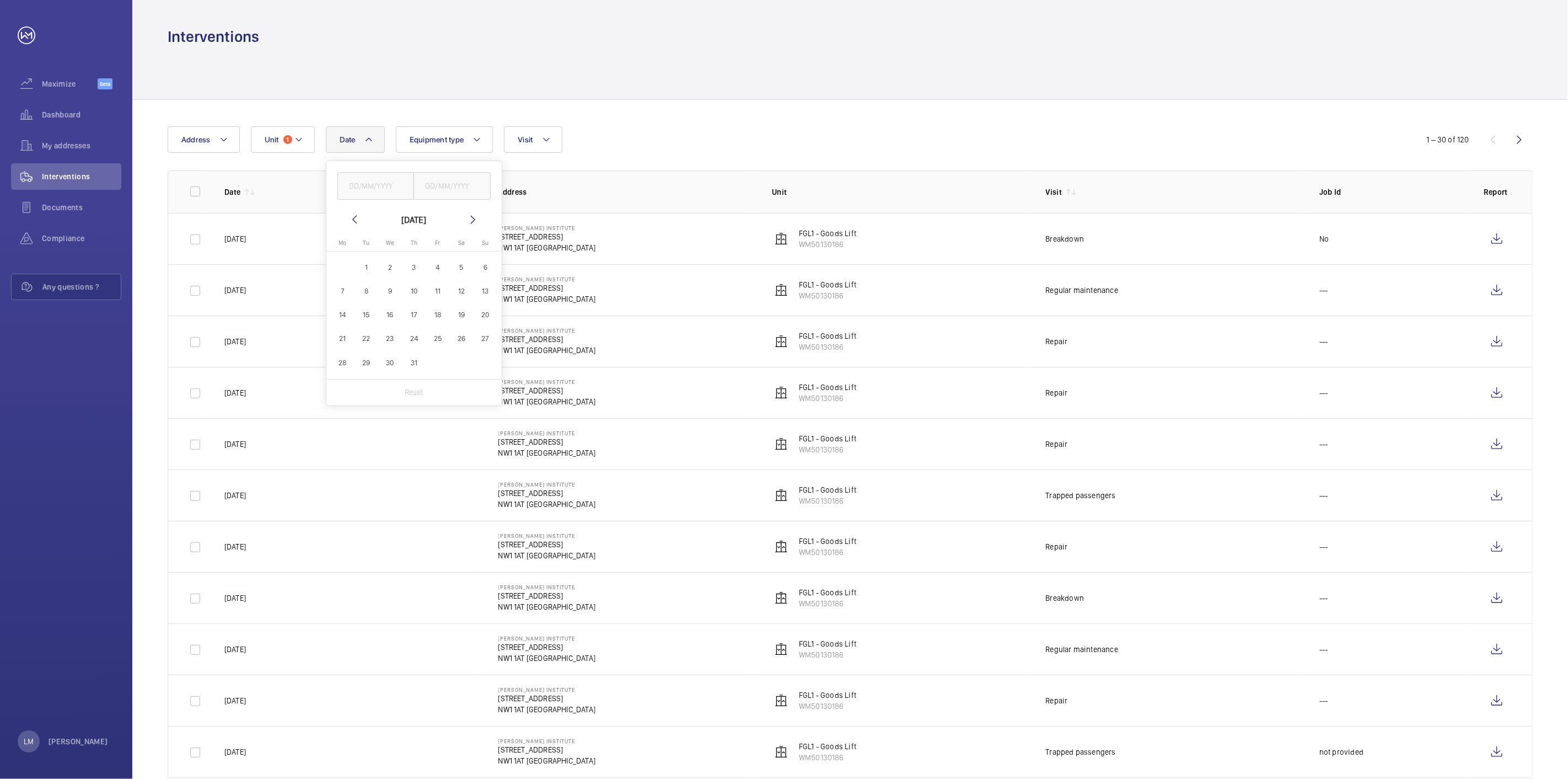
click at [351, 217] on mat-icon at bounding box center [355, 220] width 13 height 13
click at [480, 265] on span "1" at bounding box center [485, 267] width 21 height 21
type input "[DATE]"
click at [472, 220] on mat-icon at bounding box center [473, 220] width 13 height 13
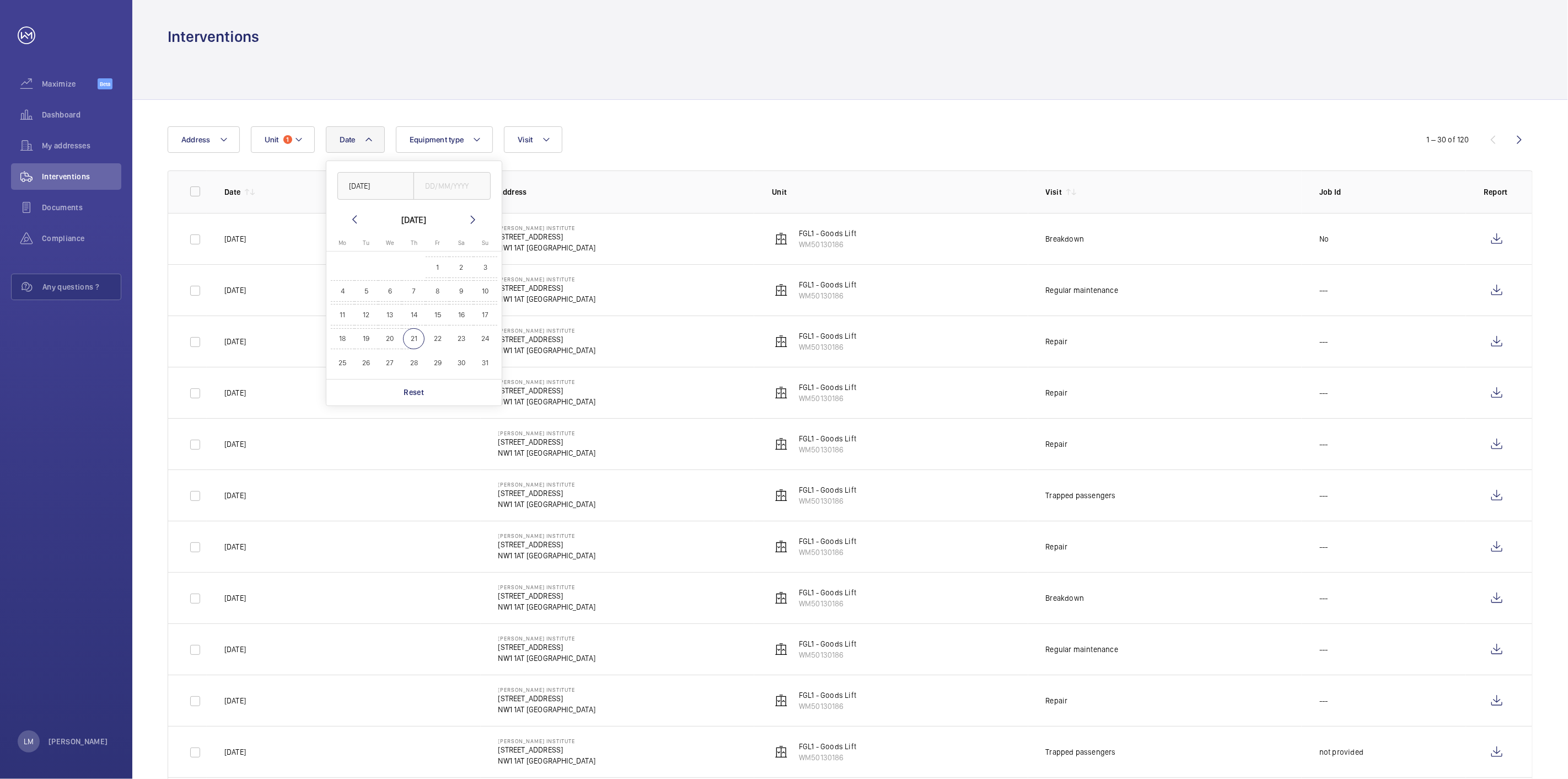
click at [420, 333] on span "21" at bounding box center [413, 339] width 21 height 21
type input "[DATE]"
click at [632, 92] on div at bounding box center [850, 73] width 1365 height 52
drag, startPoint x: 594, startPoint y: 141, endPoint x: 553, endPoint y: 139, distance: 41.0
click at [592, 141] on div "Date 1 Address Unit 1 Equipment type Visit" at bounding box center [783, 139] width 1233 height 26
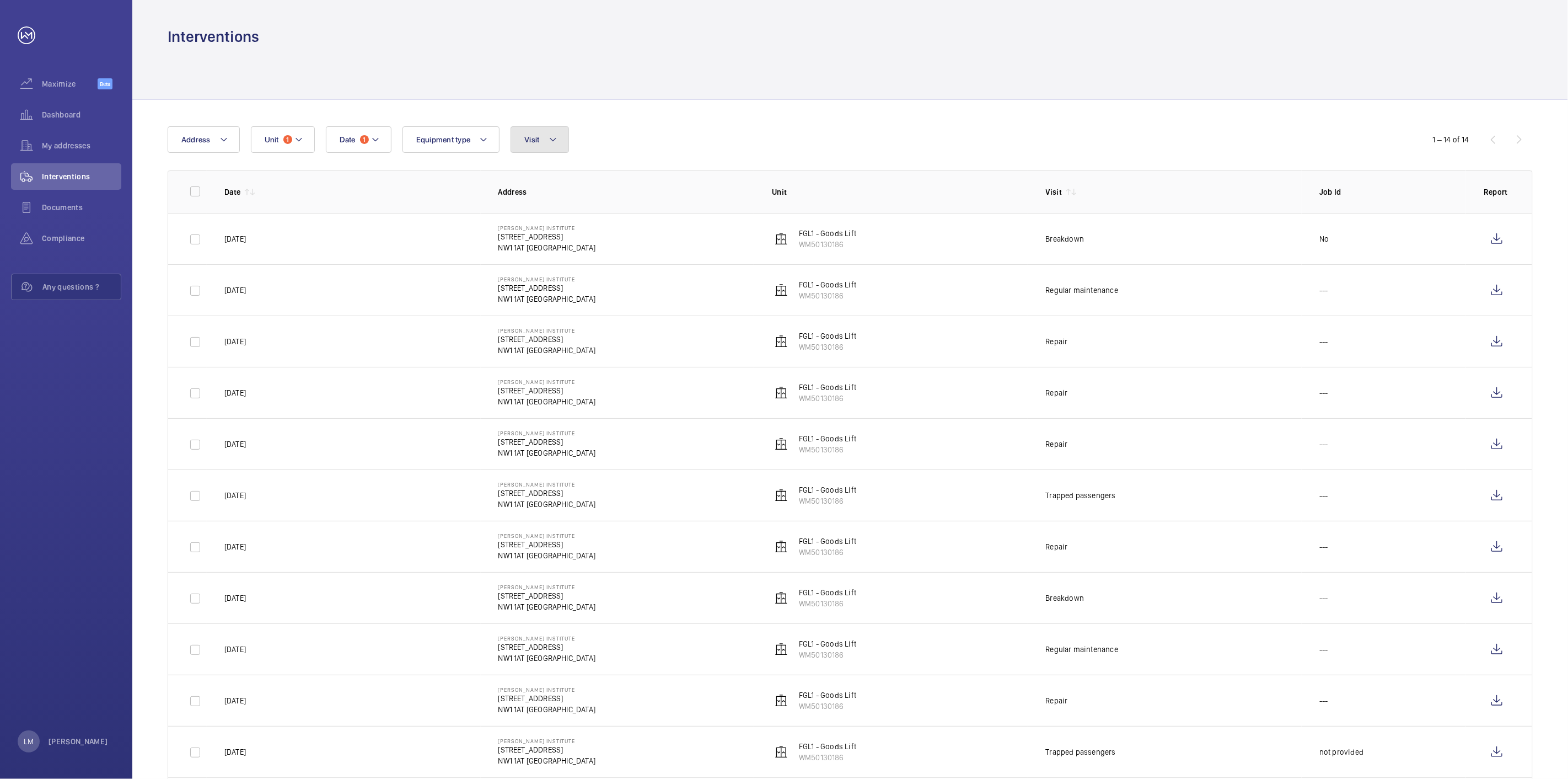
click at [553, 139] on mat-icon at bounding box center [553, 139] width 9 height 13
click at [560, 238] on span "Breakdown" at bounding box center [616, 241] width 152 height 11
click at [538, 238] on input "Breakdown" at bounding box center [527, 241] width 22 height 22
checkbox input "true"
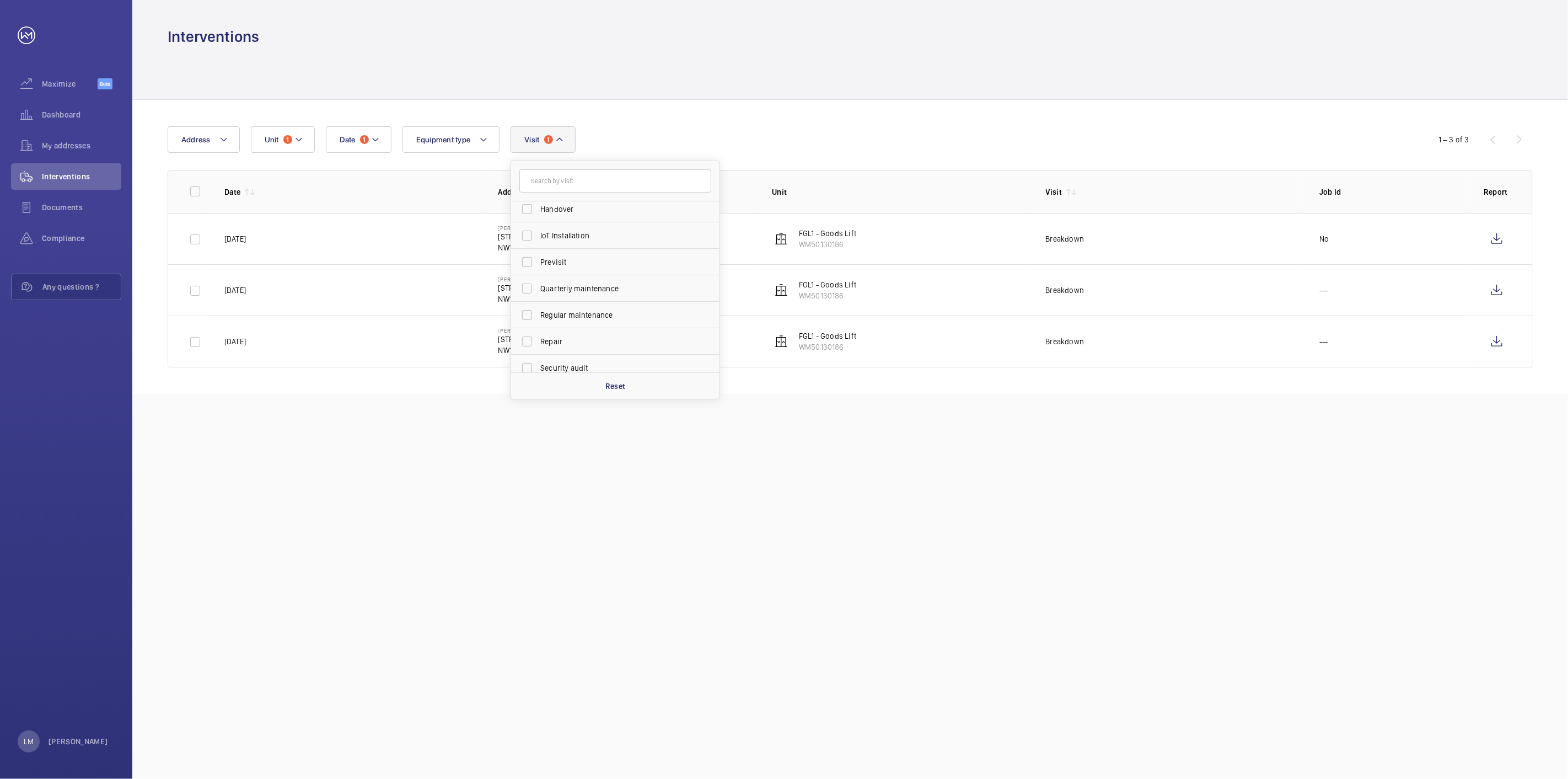
scroll to position [122, 0]
click at [565, 325] on span "Repair" at bounding box center [616, 330] width 152 height 11
click at [538, 324] on input "Repair" at bounding box center [527, 330] width 22 height 22
checkbox input "true"
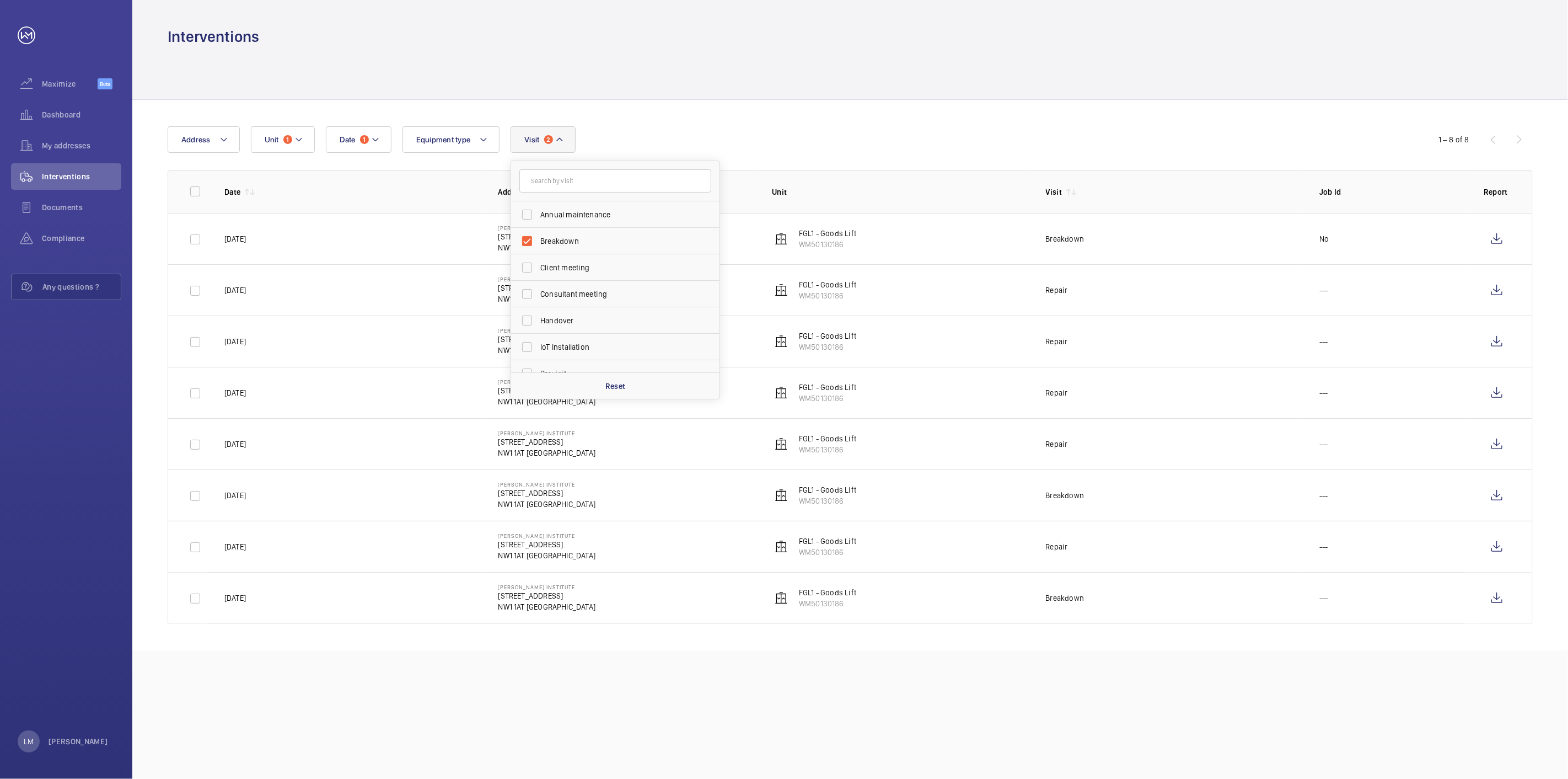
click at [780, 103] on div "Date 1 Address Unit 1 Equipment type Visit 2 Annual maintenance Breakdown Clien…" at bounding box center [850, 375] width 1436 height 551
click at [295, 133] on mat-icon at bounding box center [299, 139] width 9 height 13
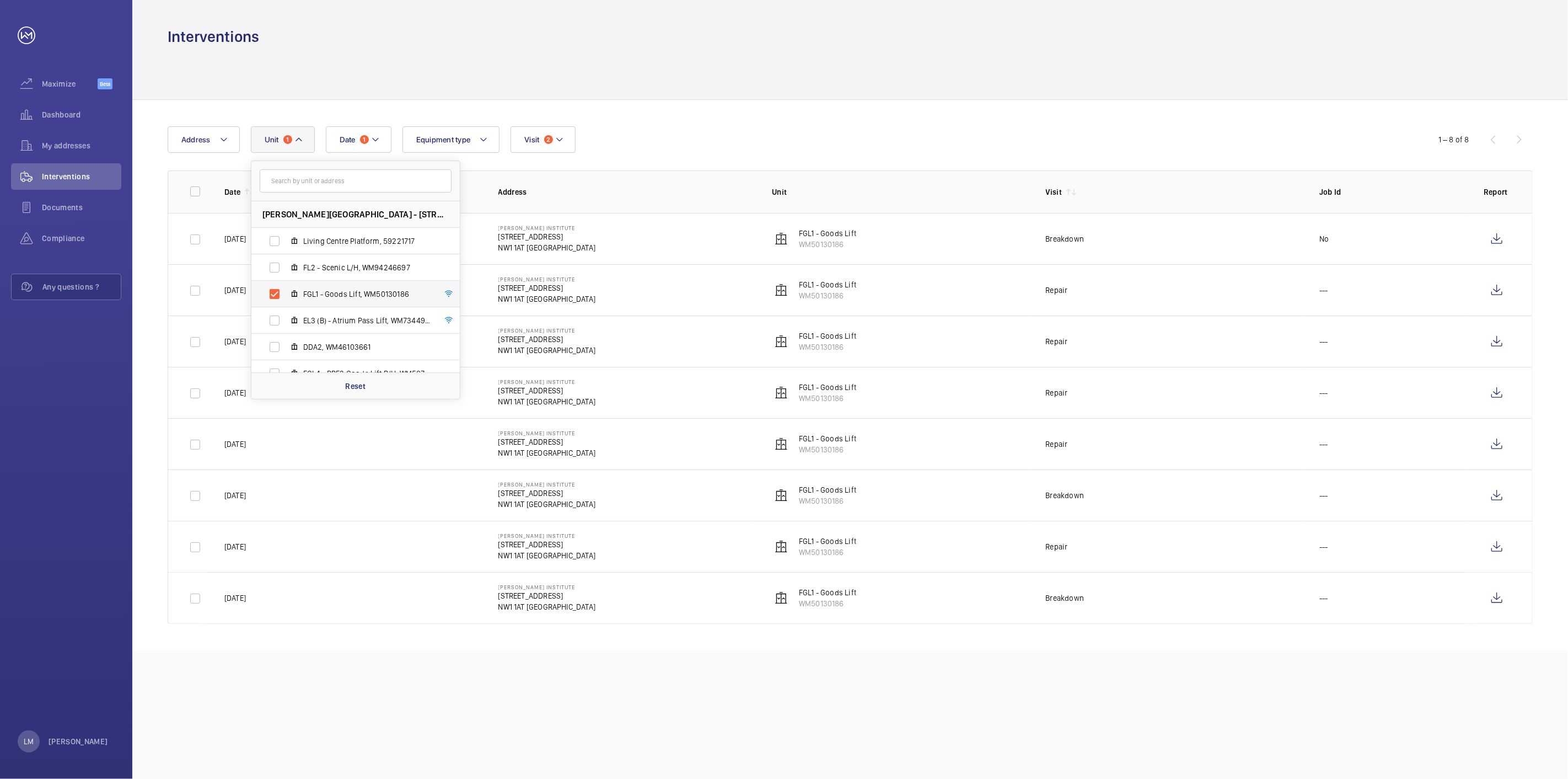
click at [320, 295] on span "FGL1 - Goods Lift, WM50130186" at bounding box center [367, 294] width 128 height 11
click at [285, 295] on input "FGL1 - Goods Lift, WM50130186" at bounding box center [275, 294] width 22 height 22
checkbox input "false"
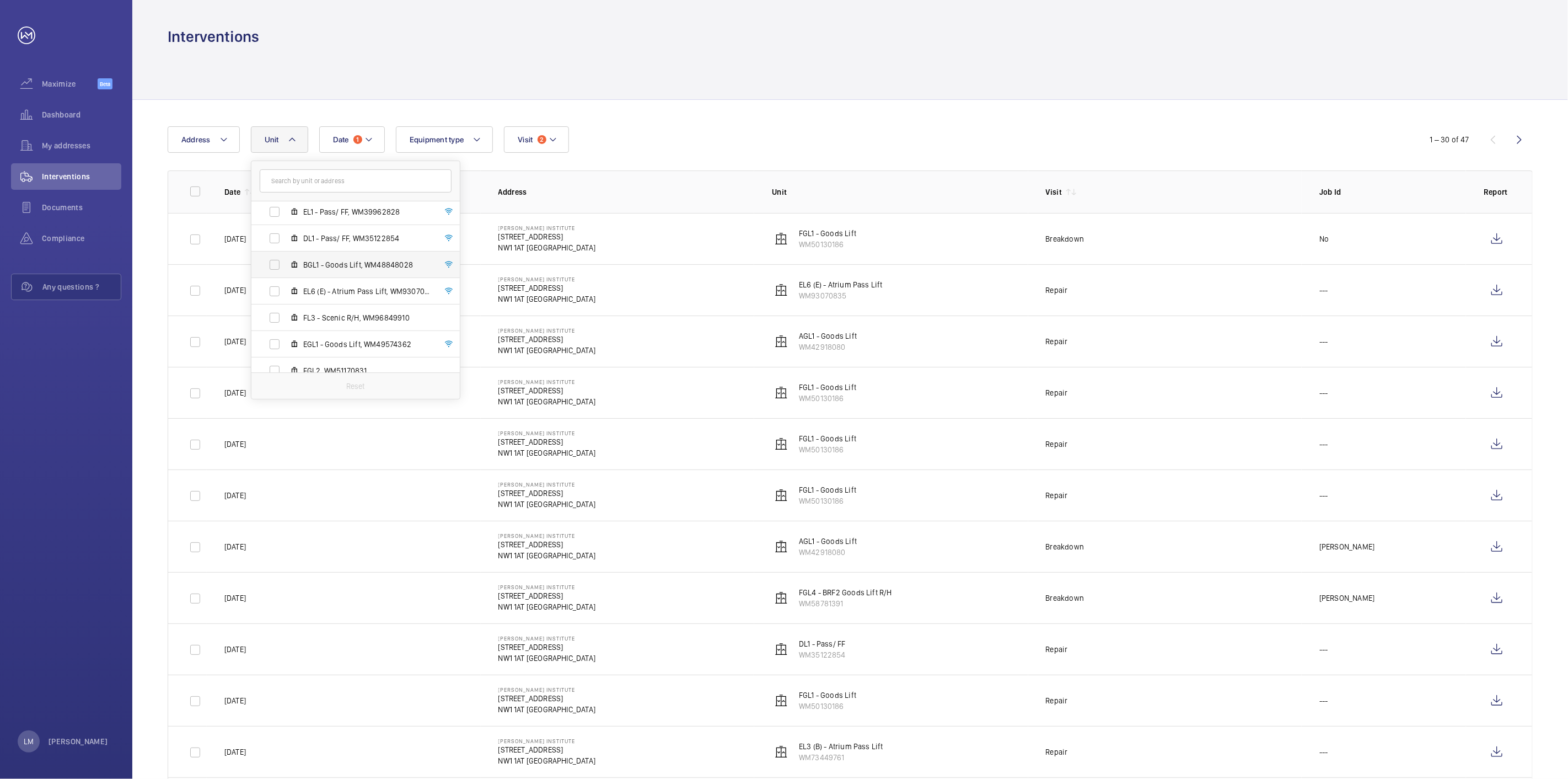
scroll to position [384, 0]
click at [323, 309] on span "AGL1 - Goods Lift, WM42918080" at bounding box center [367, 307] width 128 height 11
click at [285, 309] on input "AGL1 - Goods Lift, WM42918080" at bounding box center [275, 306] width 22 height 22
checkbox input "true"
click at [418, 93] on div at bounding box center [850, 73] width 1365 height 52
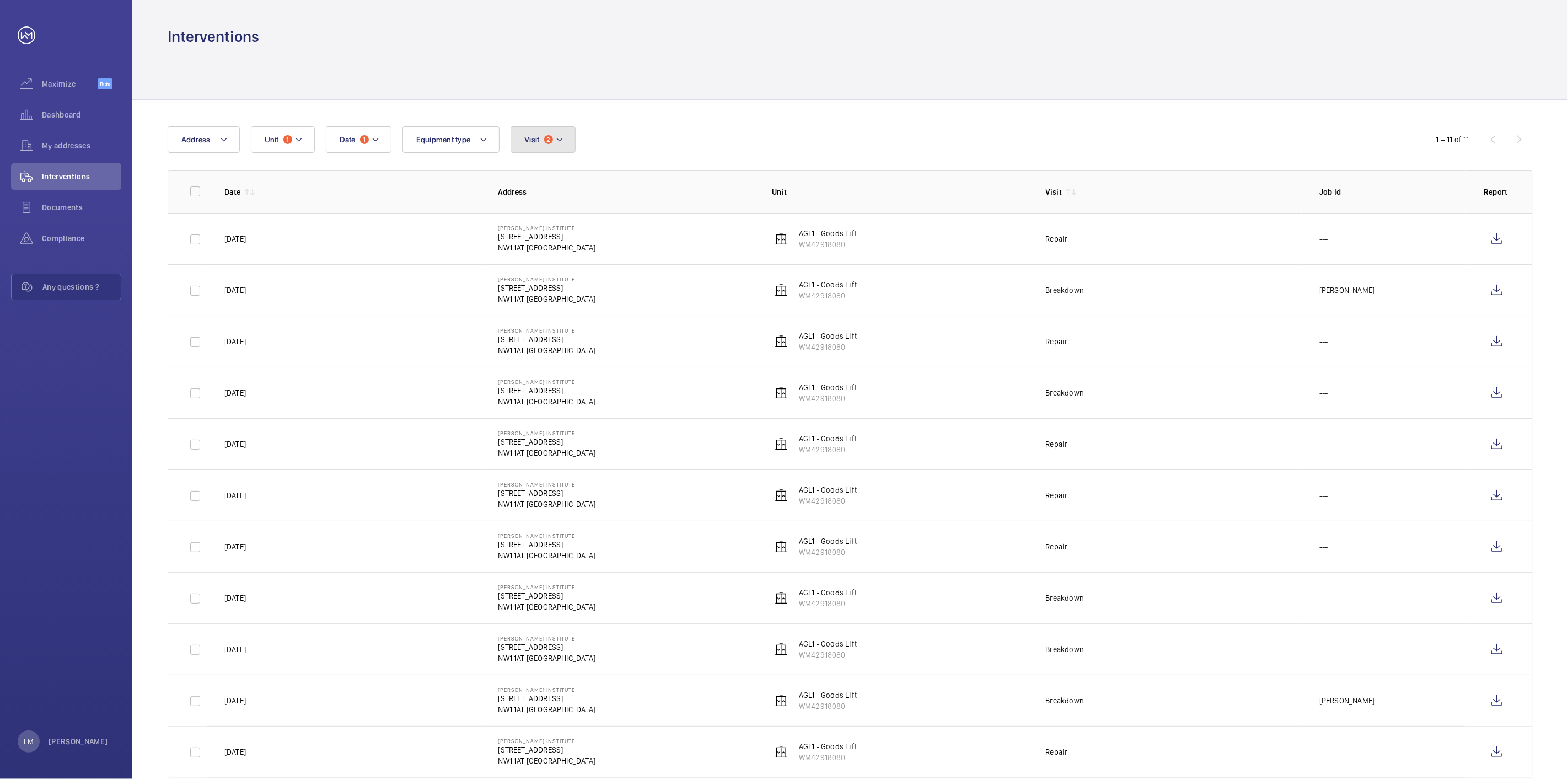
click at [531, 129] on button "Visit 2" at bounding box center [543, 139] width 65 height 26
click at [611, 102] on div "Date 1 Address Unit 1 Equipment type Visit 2 Repair Breakdown Annual maintenanc…" at bounding box center [850, 452] width 1436 height 705
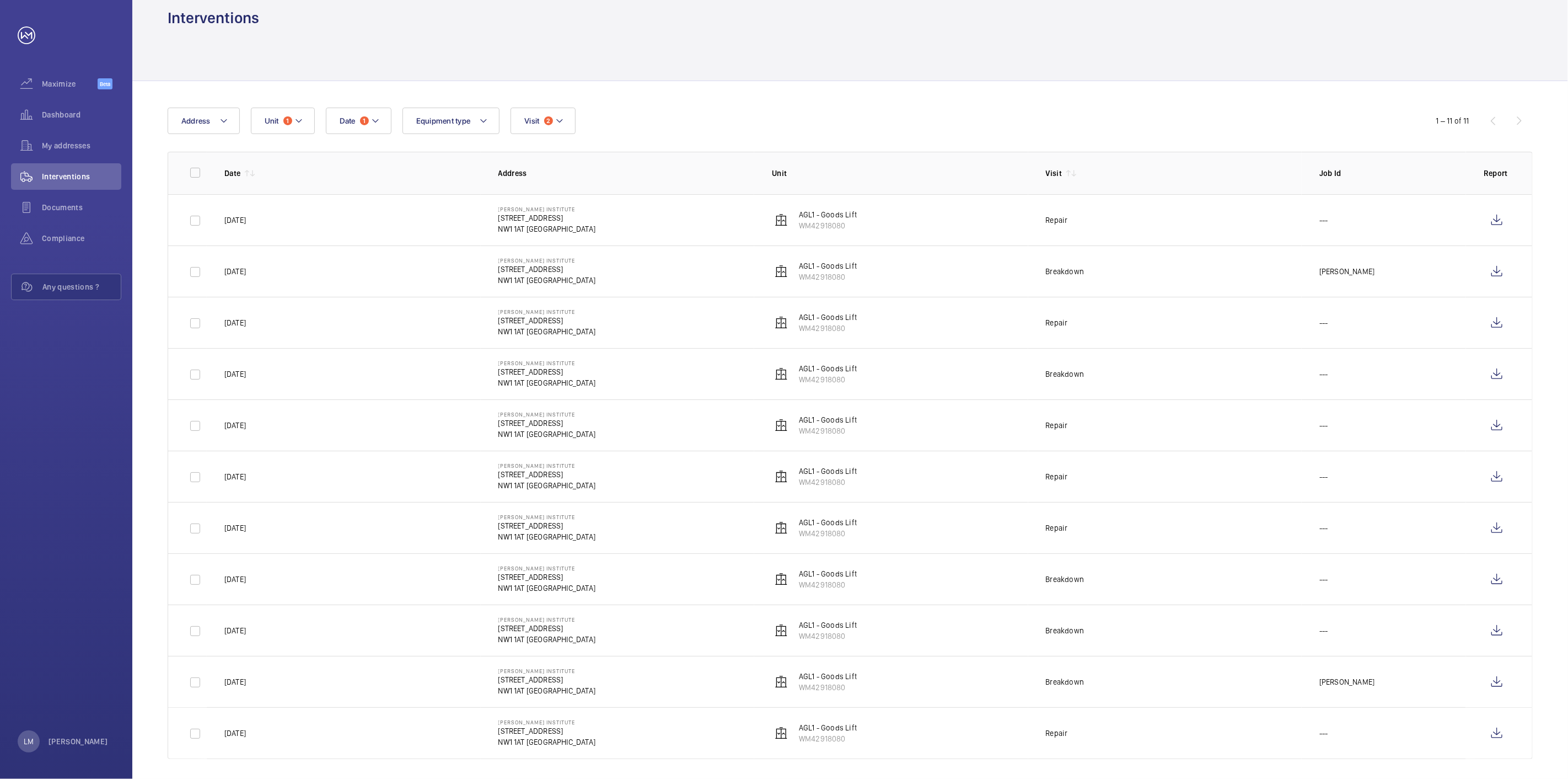
scroll to position [27, 0]
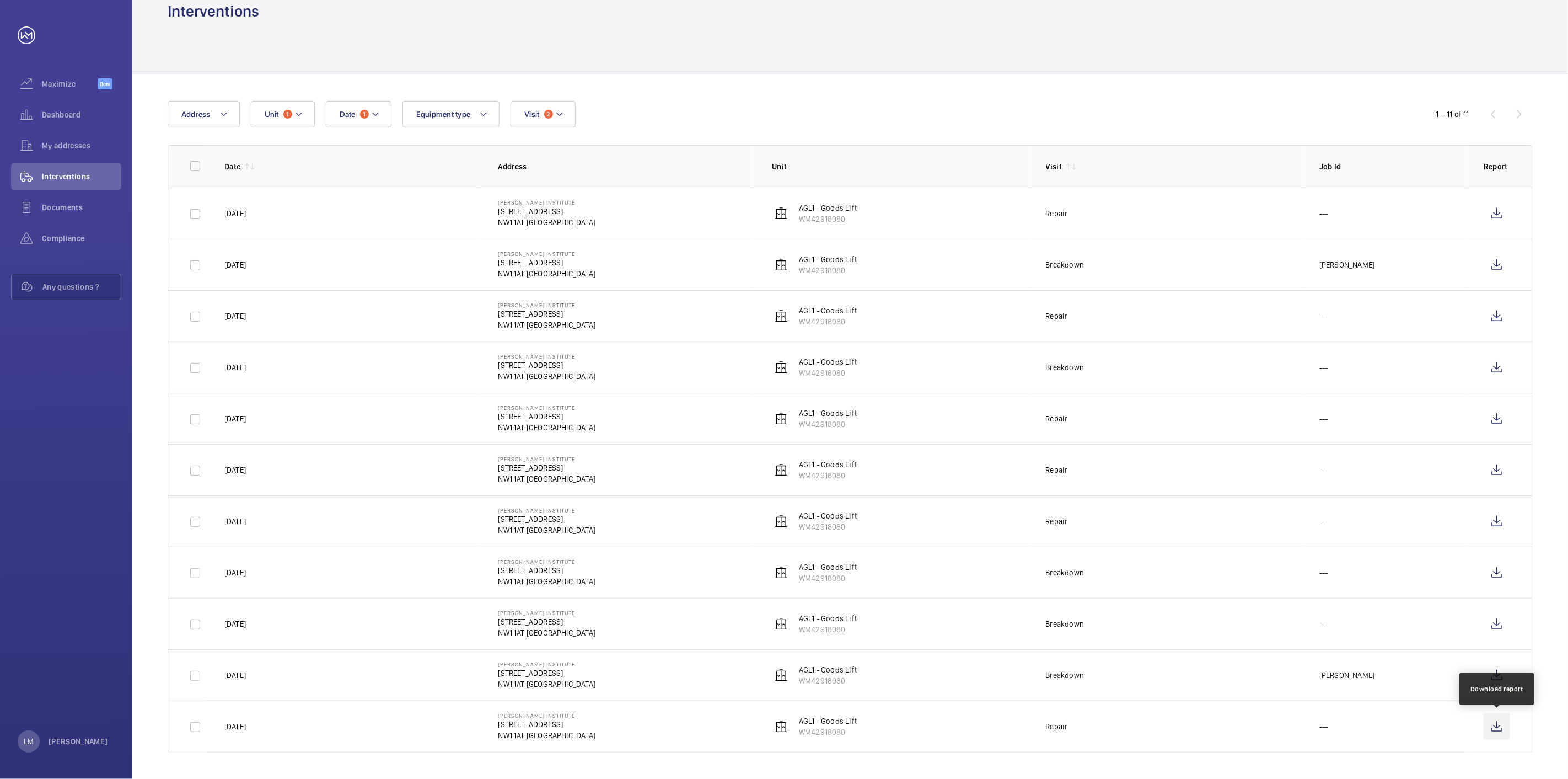
click at [1493, 726] on wm-front-icon-button at bounding box center [1496, 726] width 26 height 26
click at [254, 113] on button "Unit 1" at bounding box center [282, 114] width 64 height 26
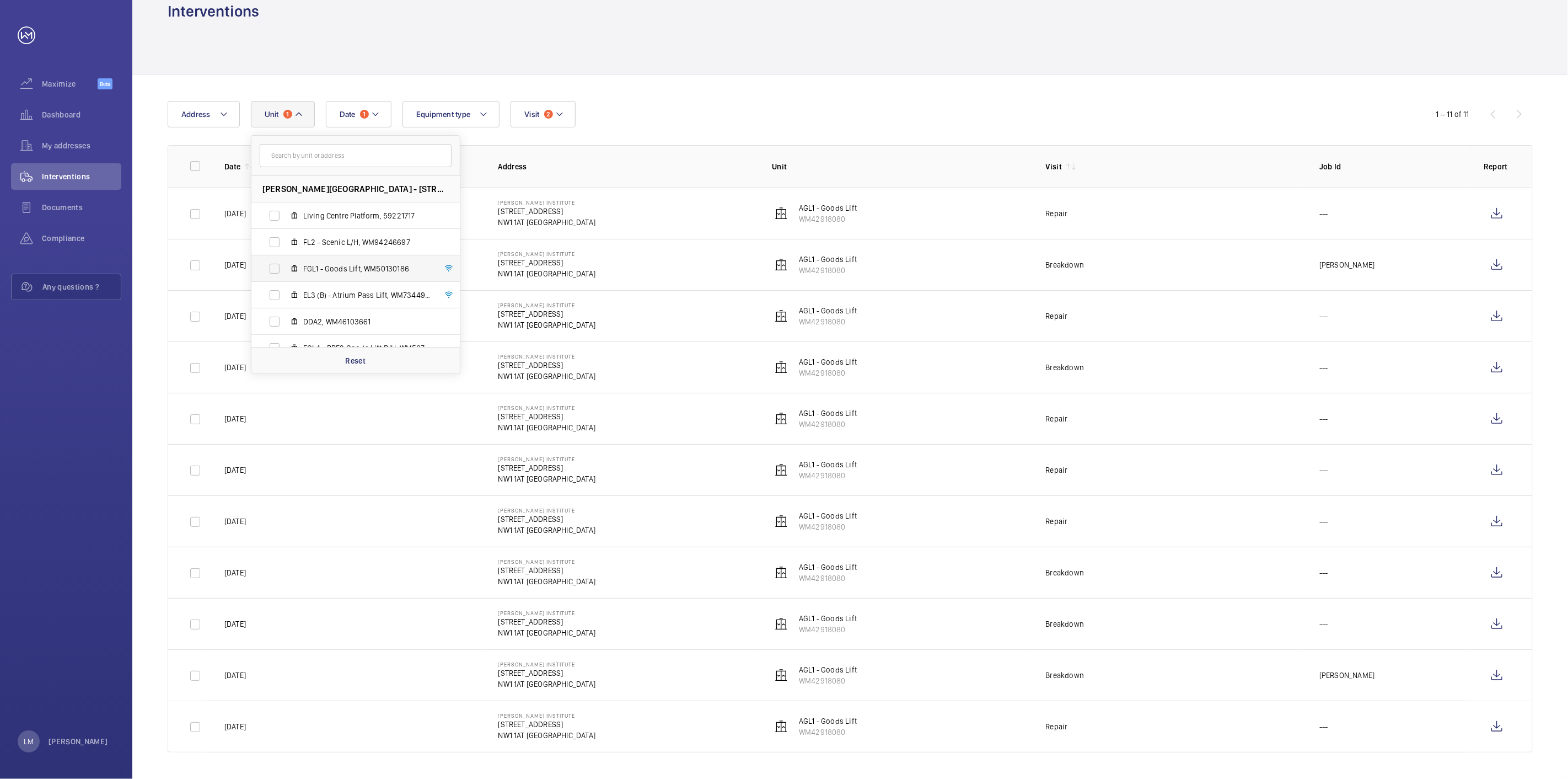
click at [277, 268] on label "FGL1 - Goods Lift, WM50130186" at bounding box center [346, 268] width 191 height 26
click at [277, 268] on input "FGL1 - Goods Lift, WM50130186" at bounding box center [275, 269] width 22 height 22
checkbox input "true"
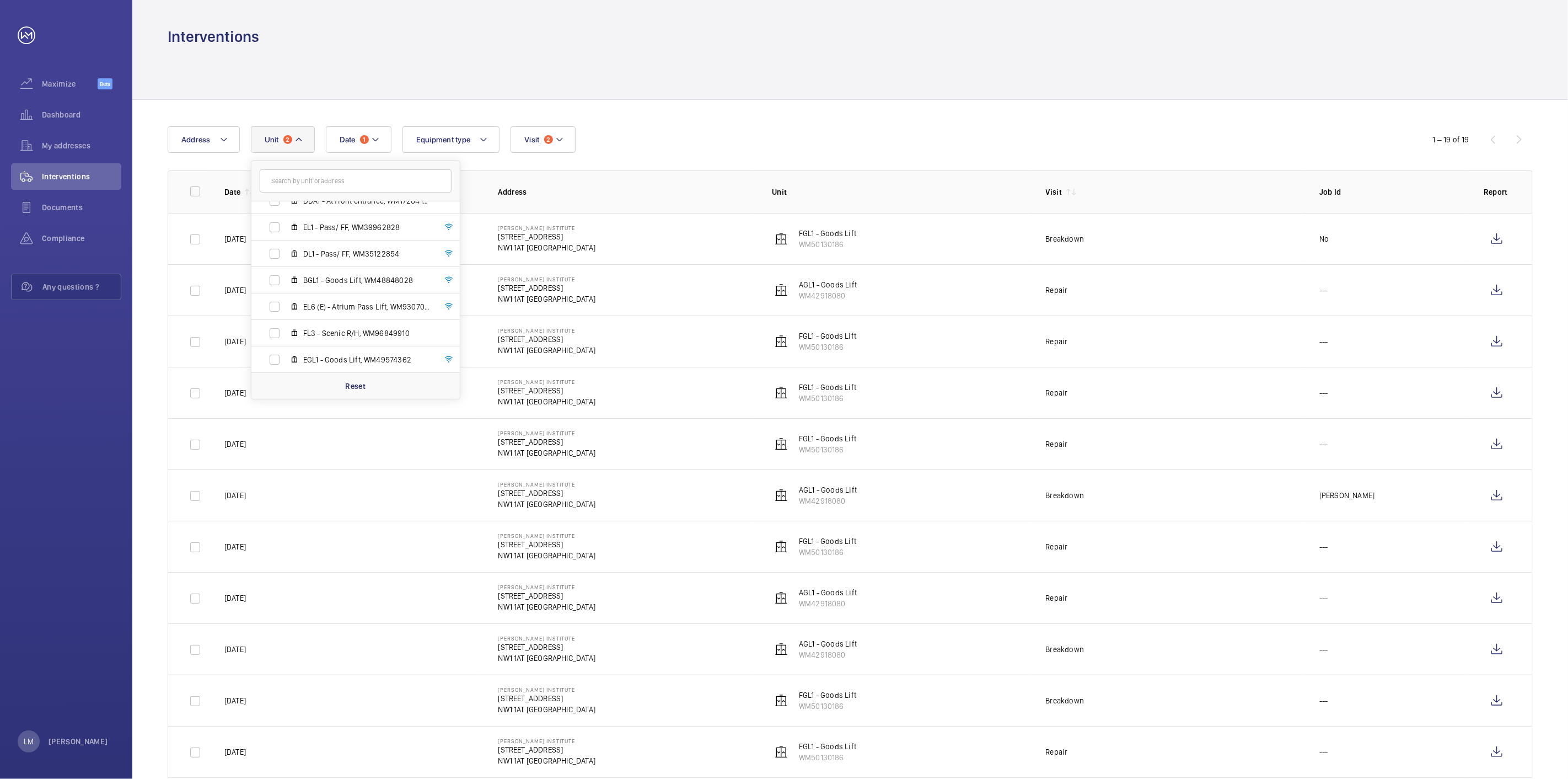
scroll to position [384, 0]
click at [313, 306] on span "AGL1 - Goods Lift, WM42918080" at bounding box center [367, 307] width 128 height 11
click at [285, 306] on input "AGL1 - Goods Lift, WM42918080" at bounding box center [275, 306] width 22 height 22
checkbox input "false"
click at [721, 85] on div at bounding box center [850, 73] width 1365 height 52
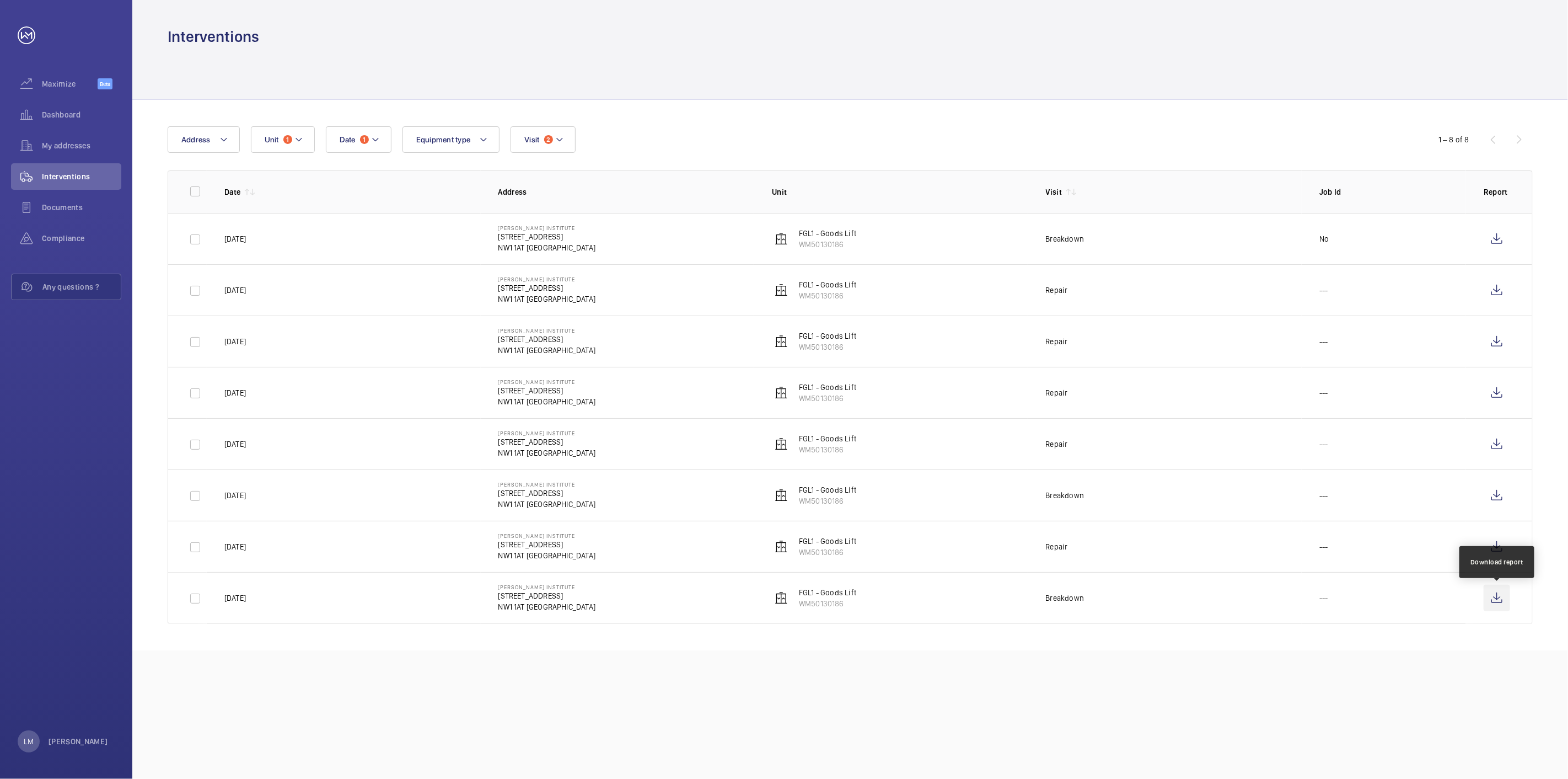
click at [1497, 592] on wm-front-icon-button at bounding box center [1496, 597] width 26 height 26
click at [1496, 546] on wm-front-icon-button at bounding box center [1496, 546] width 26 height 26
click at [1506, 501] on wm-front-icon-button at bounding box center [1496, 495] width 26 height 26
click at [1500, 439] on wm-front-icon-button at bounding box center [1496, 443] width 26 height 26
click at [1507, 395] on wm-front-icon-button at bounding box center [1496, 392] width 26 height 26
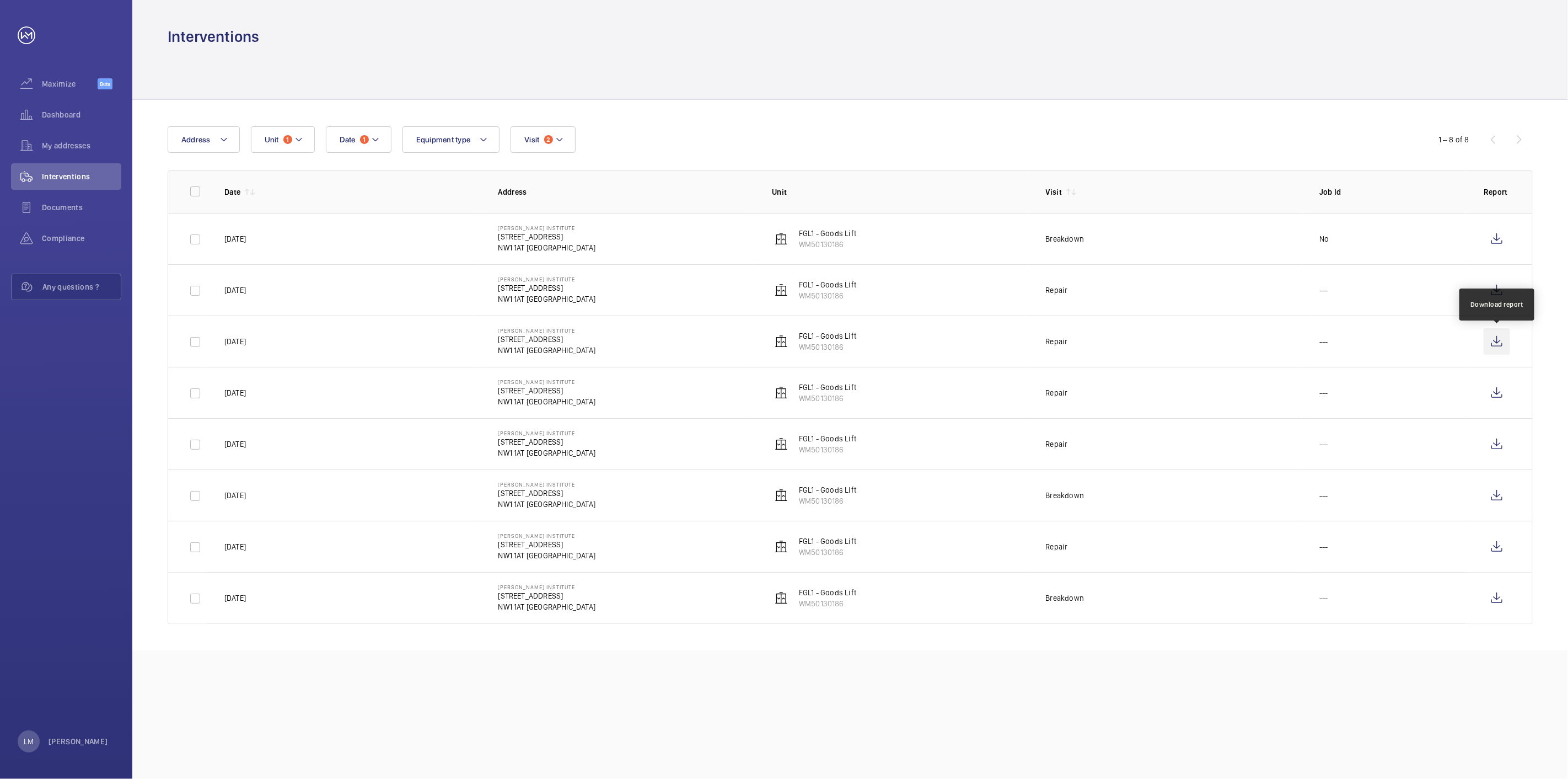
click at [1499, 348] on wm-front-icon-button at bounding box center [1496, 341] width 26 height 26
click at [1496, 286] on wm-front-icon-button at bounding box center [1496, 290] width 26 height 26
click at [1502, 250] on wm-front-icon-button at bounding box center [1496, 238] width 26 height 26
click at [197, 188] on input "checkbox" at bounding box center [195, 191] width 22 height 22
checkbox input "true"
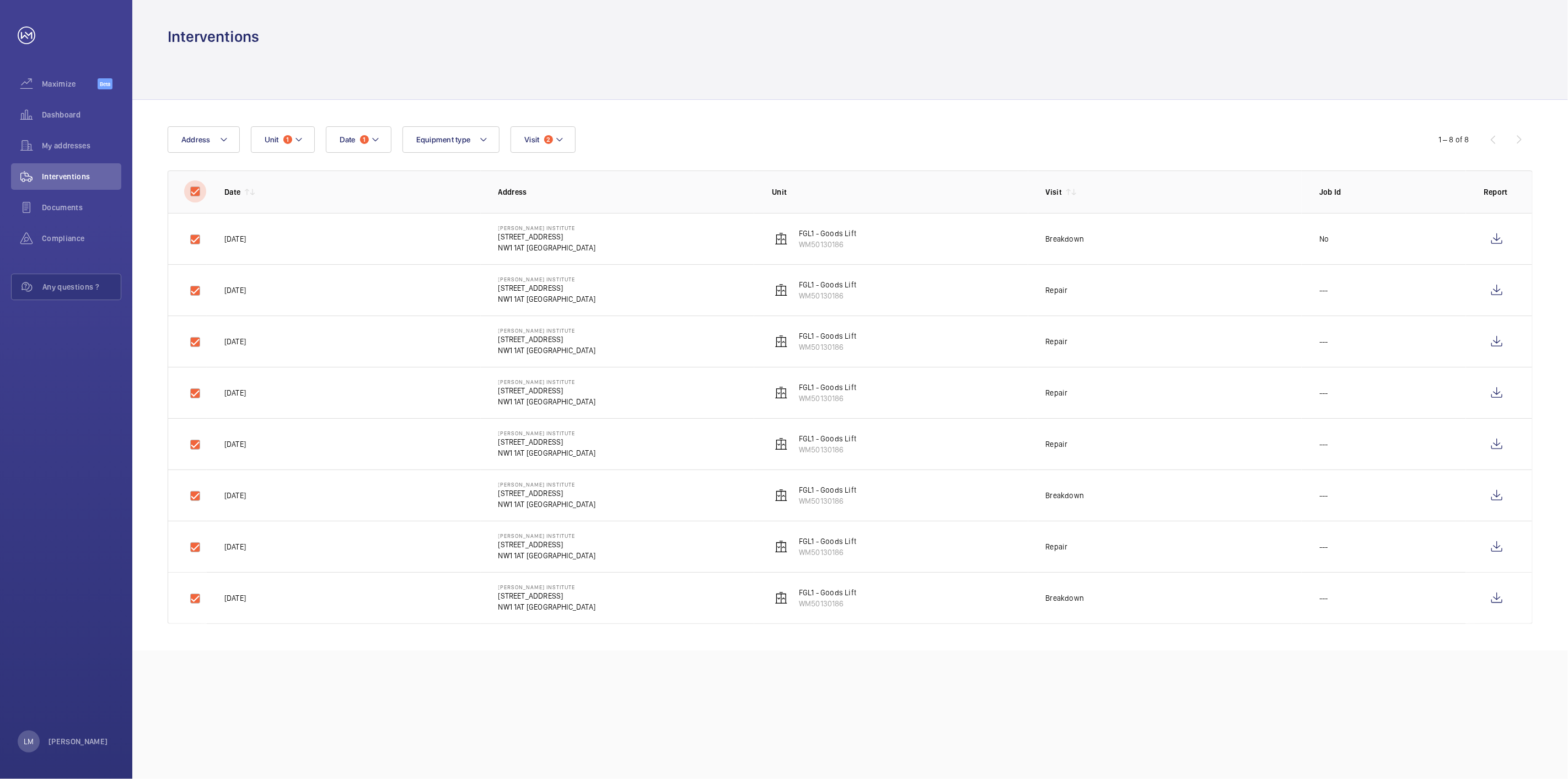
checkbox input "true"
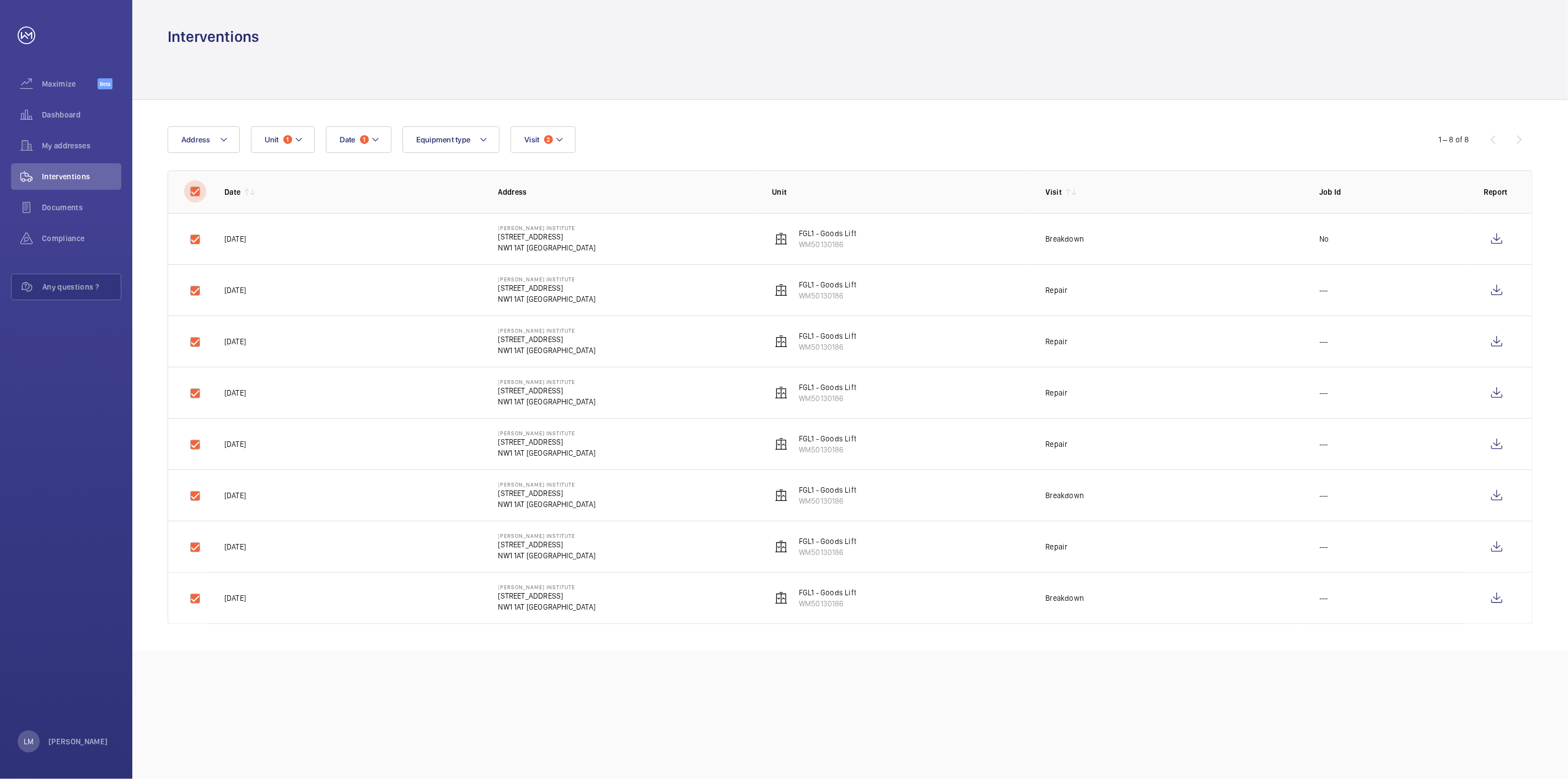
checkbox input "true"
click at [1497, 135] on button "Download 8 reports" at bounding box center [1487, 139] width 93 height 26
